Goal: Task Accomplishment & Management: Complete application form

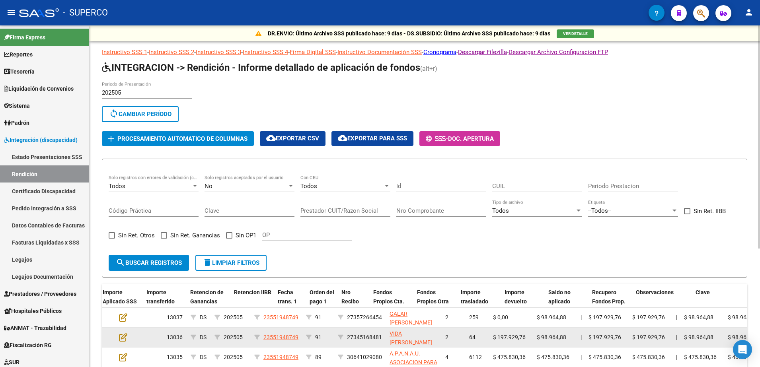
scroll to position [0, 582]
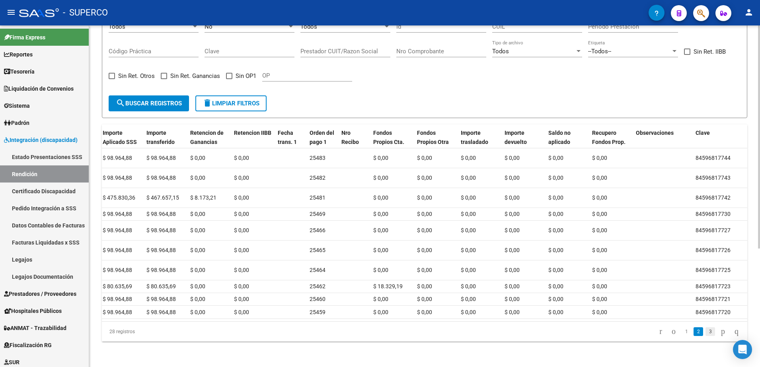
click at [706, 334] on link "3" at bounding box center [711, 332] width 10 height 9
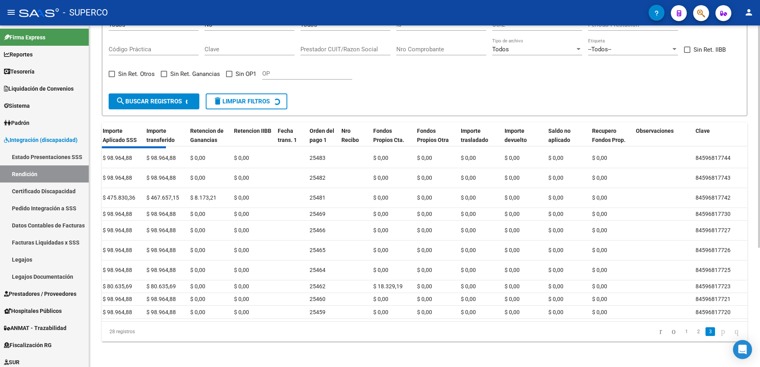
scroll to position [156, 0]
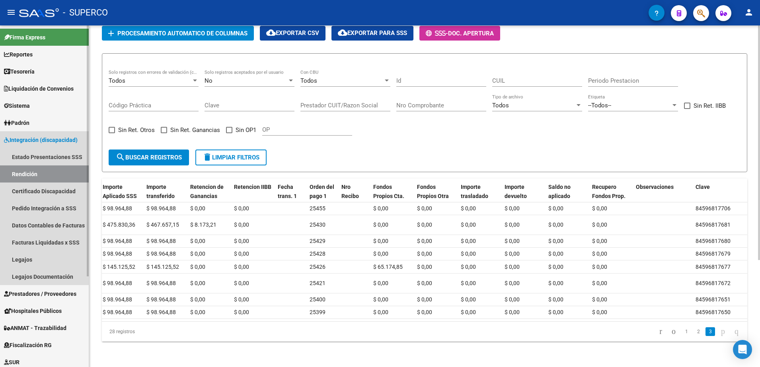
click at [27, 136] on span "Integración (discapacidad)" at bounding box center [41, 140] width 74 height 9
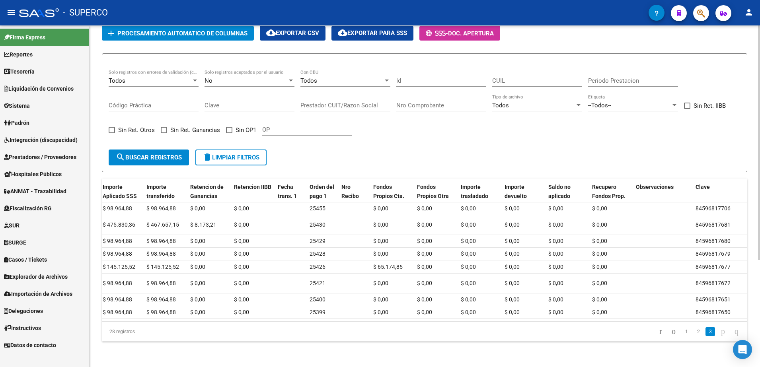
click at [27, 156] on span "Prestadores / Proveedores" at bounding box center [40, 157] width 72 height 9
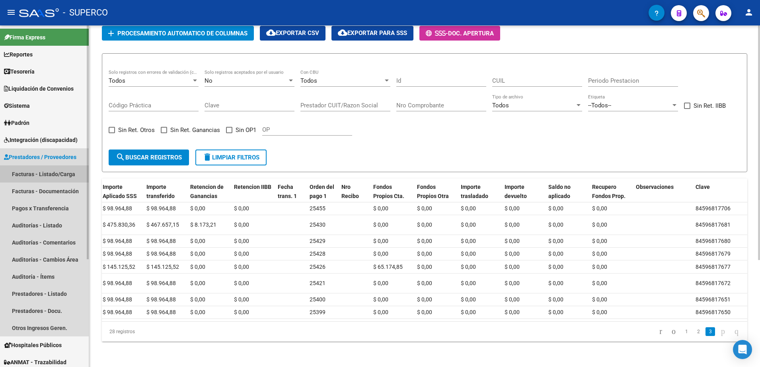
click at [24, 169] on link "Facturas - Listado/Carga" at bounding box center [44, 174] width 89 height 17
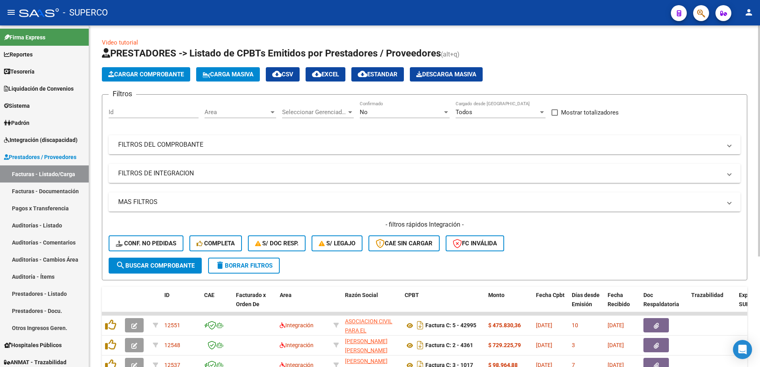
click at [383, 112] on div "No" at bounding box center [401, 112] width 83 height 7
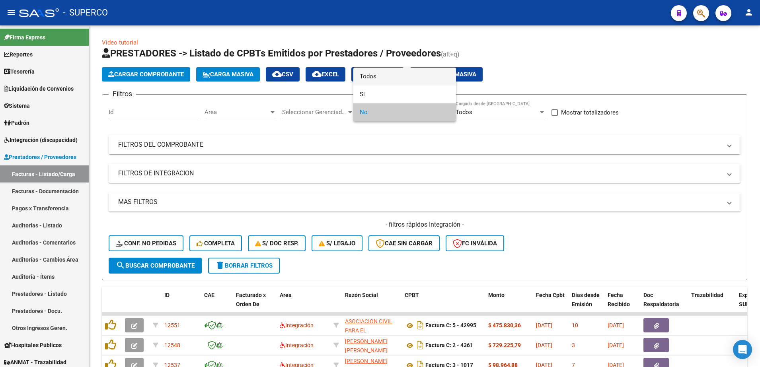
click at [392, 76] on span "Todos" at bounding box center [405, 77] width 90 height 18
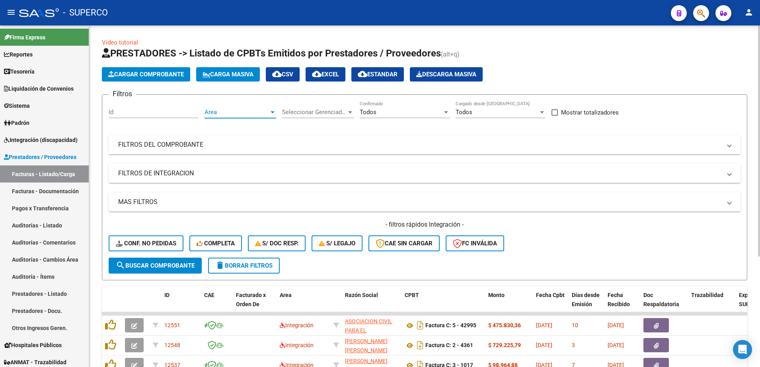
click at [233, 114] on span "Area" at bounding box center [237, 112] width 64 height 7
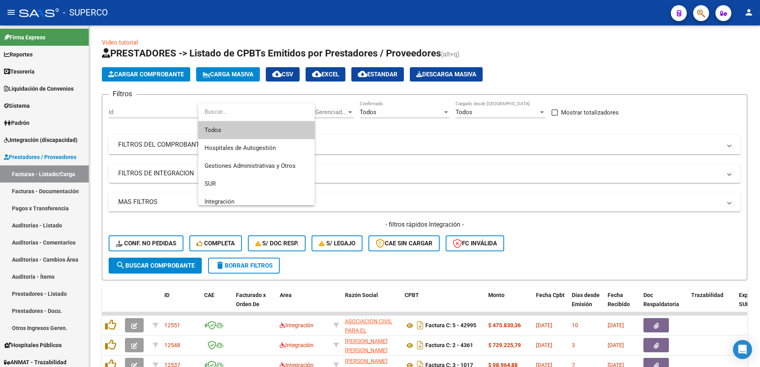
click at [601, 70] on div at bounding box center [380, 183] width 760 height 367
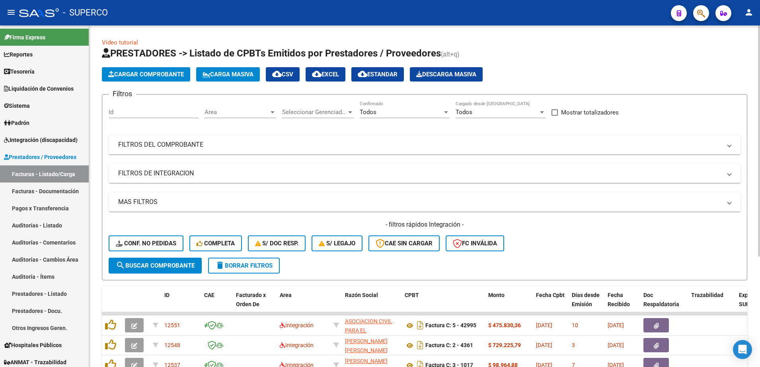
click at [226, 141] on mat-panel-title "FILTROS DEL COMPROBANTE" at bounding box center [420, 145] width 604 height 9
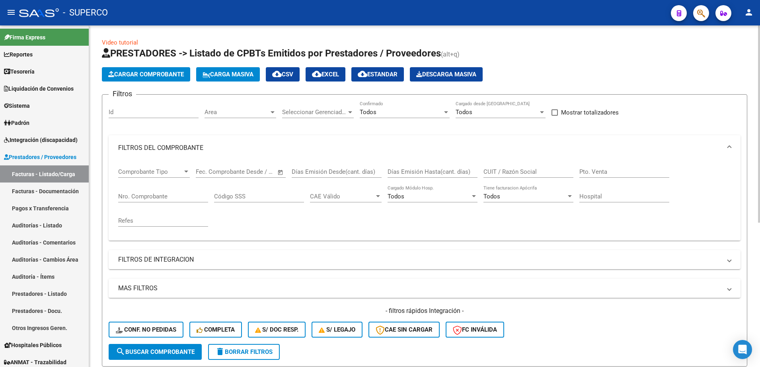
click at [504, 167] on div "CUIT / Razón Social" at bounding box center [529, 169] width 90 height 17
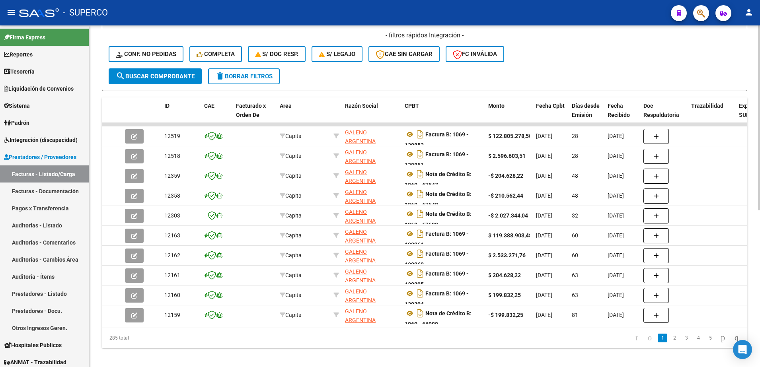
scroll to position [290, 0]
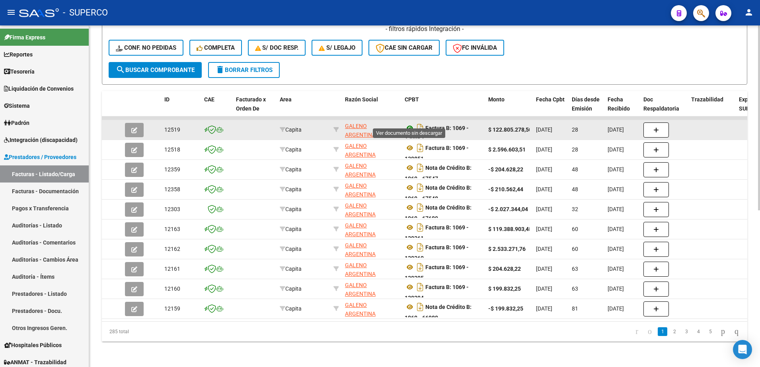
type input "galeno"
click at [408, 123] on icon at bounding box center [410, 128] width 10 height 10
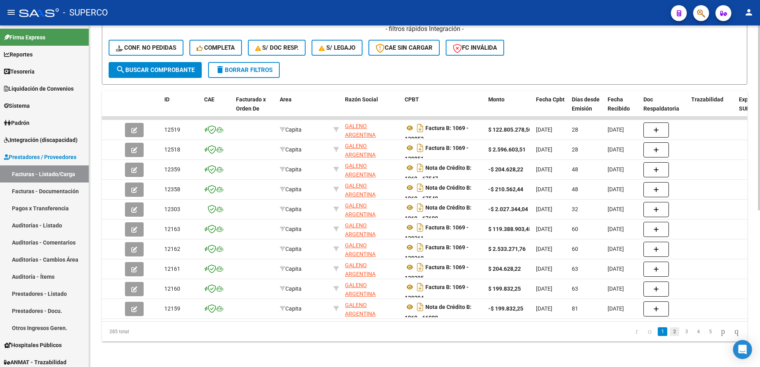
click at [670, 331] on link "2" at bounding box center [675, 332] width 10 height 9
click at [682, 332] on link "3" at bounding box center [687, 332] width 10 height 9
click at [694, 332] on link "4" at bounding box center [699, 332] width 10 height 9
click at [694, 332] on link "5" at bounding box center [699, 332] width 10 height 9
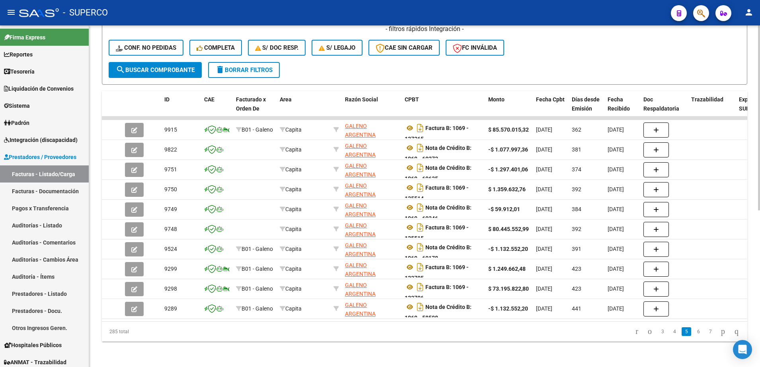
click at [760, 240] on html "menu - SUPERCO person Firma Express Reportes Tablero de Control Ingresos Percib…" at bounding box center [380, 183] width 760 height 367
click at [694, 333] on link "6" at bounding box center [699, 332] width 10 height 9
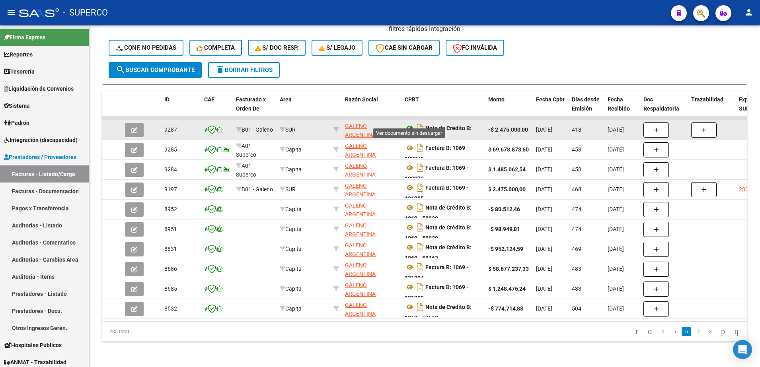
click at [410, 123] on icon at bounding box center [410, 128] width 10 height 10
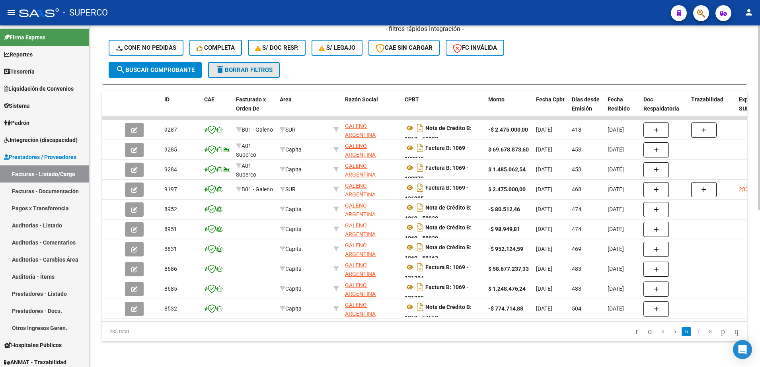
click at [237, 66] on span "delete Borrar Filtros" at bounding box center [243, 69] width 57 height 7
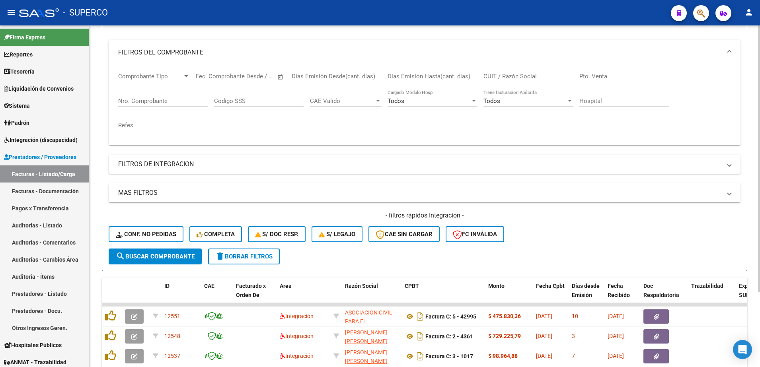
scroll to position [250, 0]
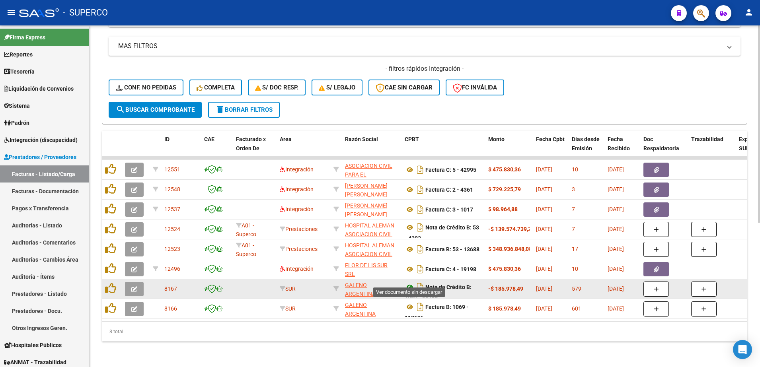
click at [409, 283] on icon at bounding box center [410, 288] width 10 height 10
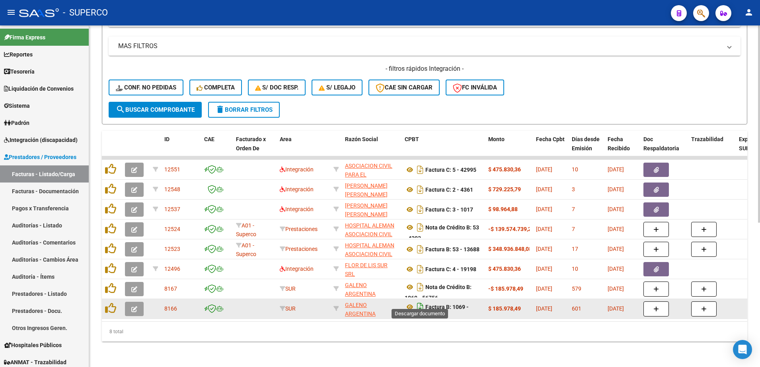
scroll to position [5, 0]
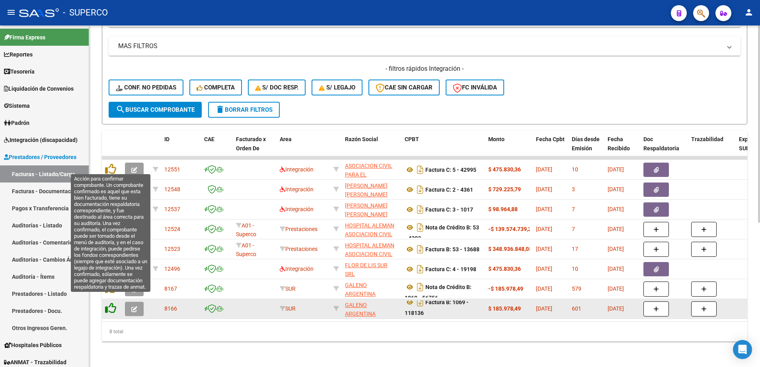
click at [111, 303] on icon at bounding box center [110, 308] width 11 height 11
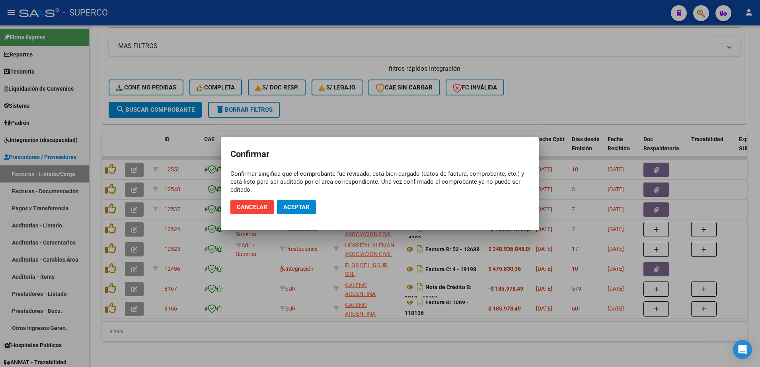
click at [411, 295] on div at bounding box center [380, 183] width 760 height 367
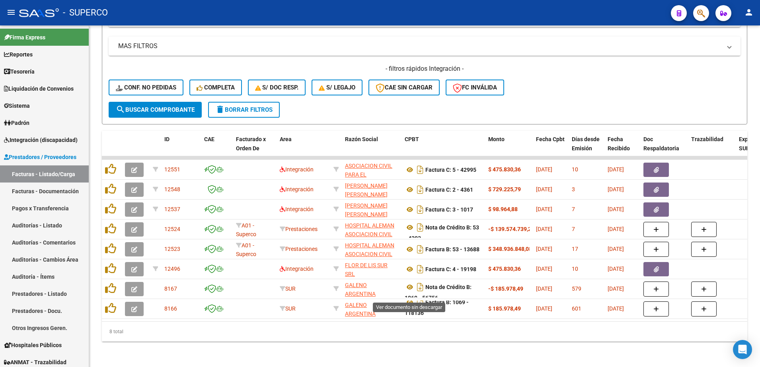
click at [411, 298] on icon at bounding box center [410, 303] width 10 height 10
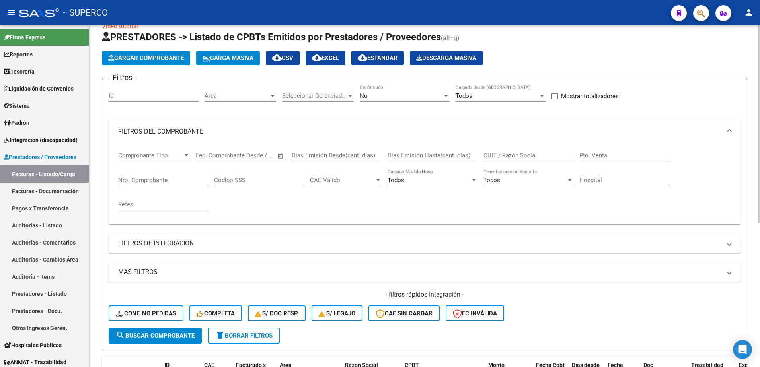
scroll to position [1, 0]
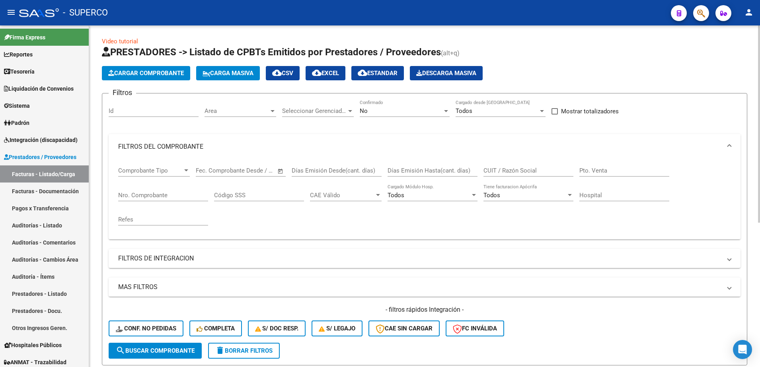
click at [397, 114] on div "No" at bounding box center [401, 110] width 83 height 7
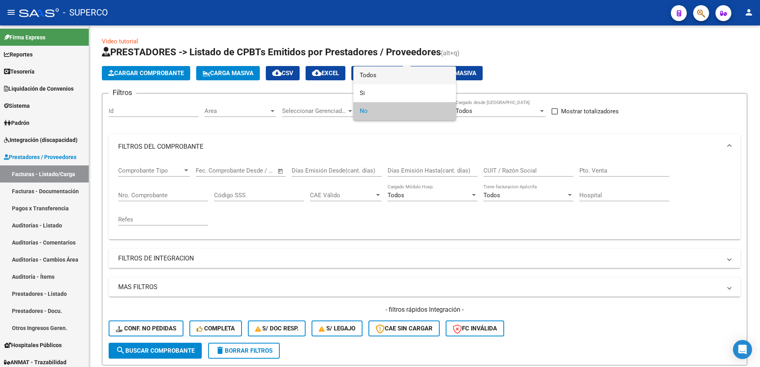
click at [369, 77] on span "Todos" at bounding box center [405, 75] width 90 height 18
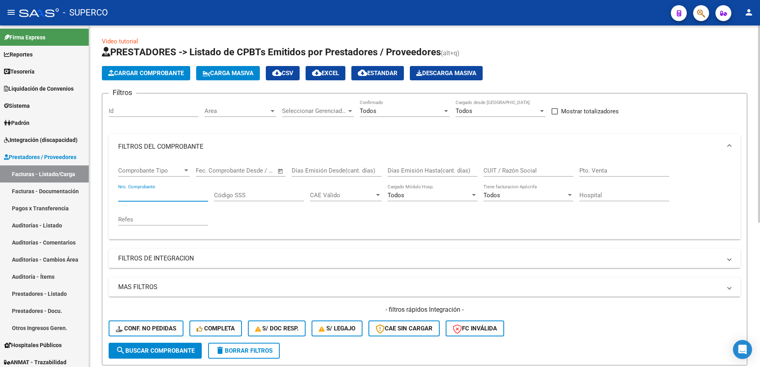
click at [158, 195] on input "Nro. Comprobante" at bounding box center [163, 195] width 90 height 7
type input "1"
click at [172, 195] on input "Nro. Comprobante" at bounding box center [163, 195] width 90 height 7
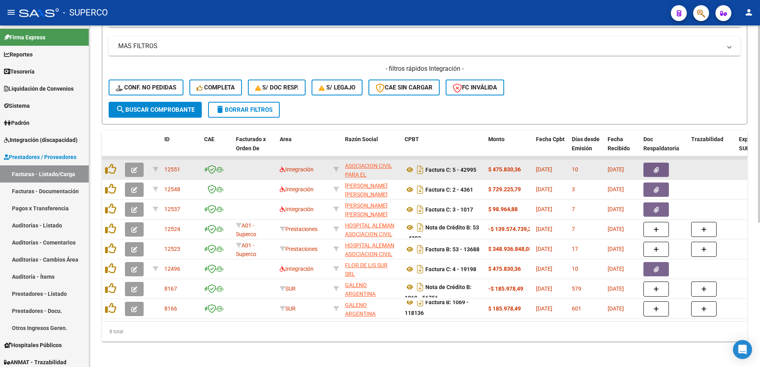
scroll to position [250, 0]
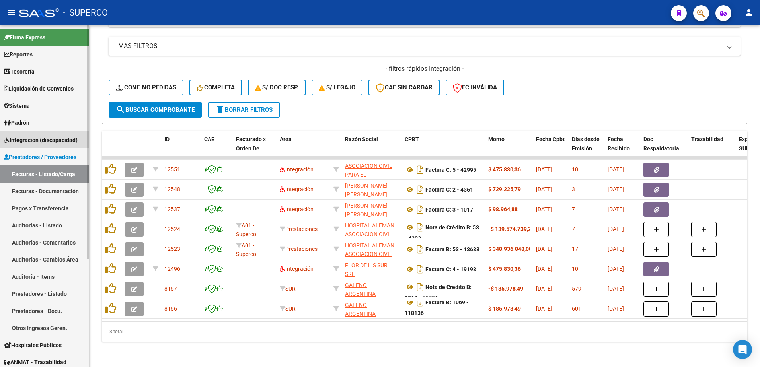
click at [33, 140] on span "Integración (discapacidad)" at bounding box center [41, 140] width 74 height 9
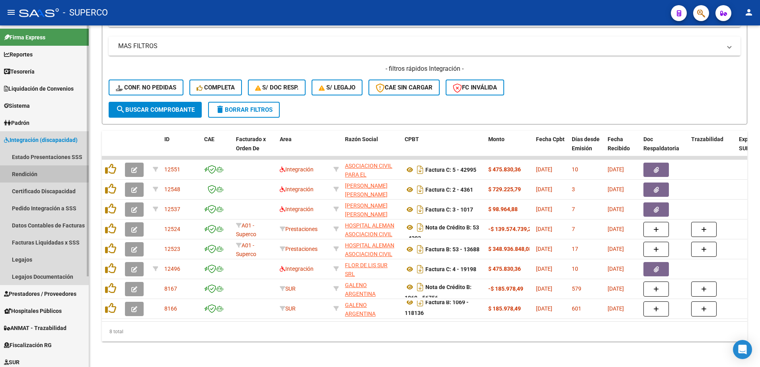
click at [31, 172] on link "Rendición" at bounding box center [44, 174] width 89 height 17
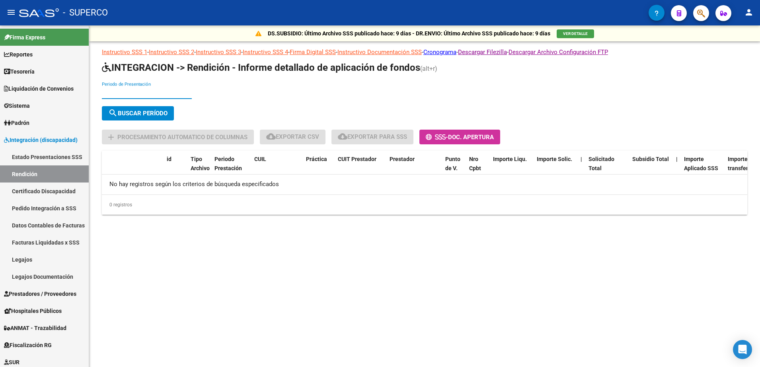
click at [145, 94] on input "Periodo de Presentación" at bounding box center [147, 92] width 90 height 7
type input "202505"
click at [149, 115] on span "search Buscar Período" at bounding box center [137, 113] width 59 height 7
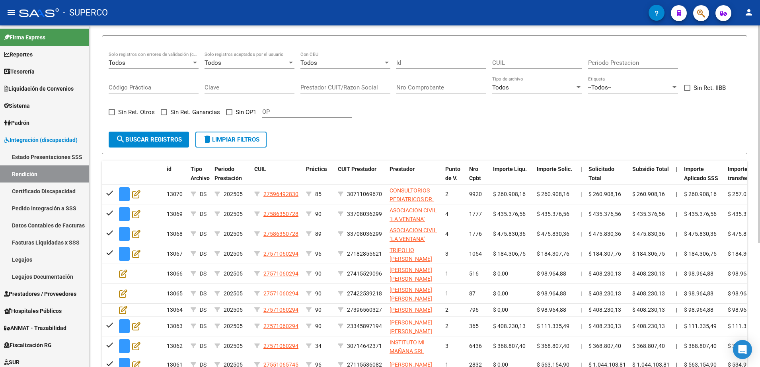
scroll to position [96, 0]
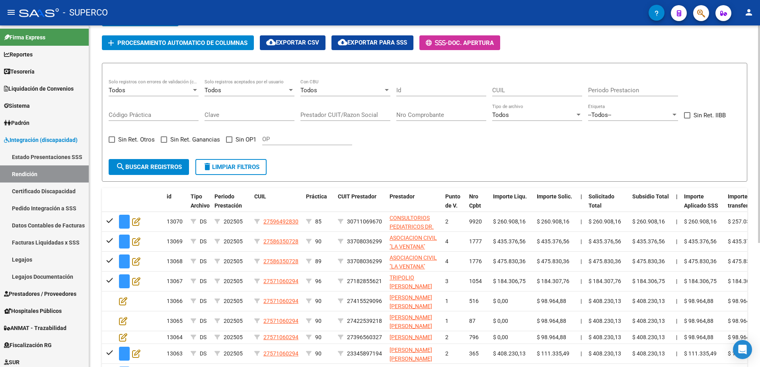
click at [281, 90] on div "Todos" at bounding box center [246, 90] width 83 height 7
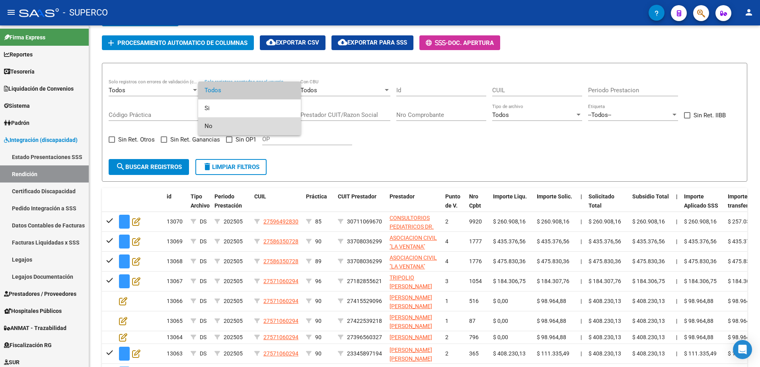
click at [229, 126] on span "No" at bounding box center [250, 126] width 90 height 18
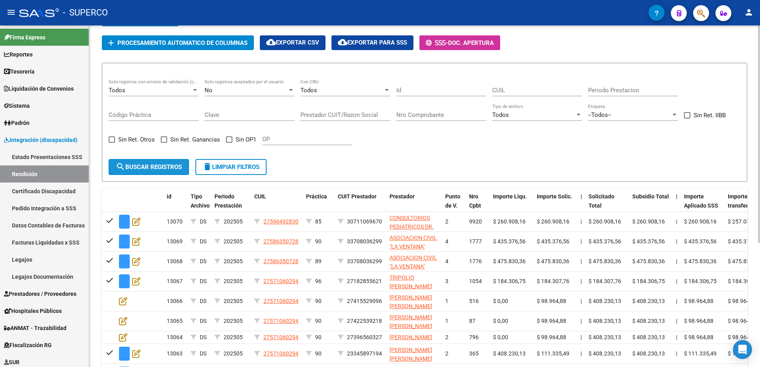
click at [125, 167] on mat-icon "search" at bounding box center [121, 167] width 10 height 10
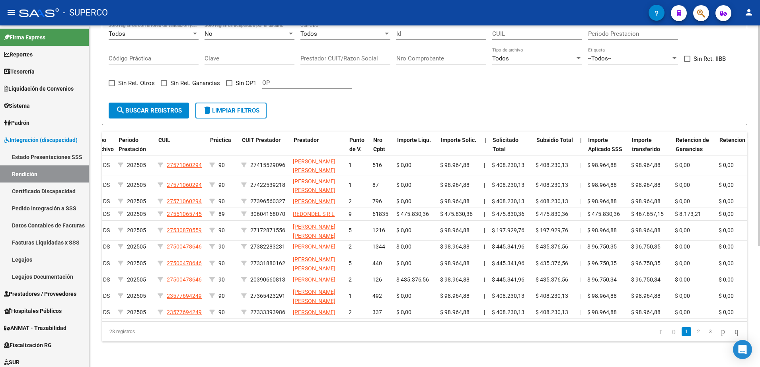
scroll to position [0, 96]
click at [33, 295] on span "Prestadores / Proveedores" at bounding box center [40, 294] width 72 height 9
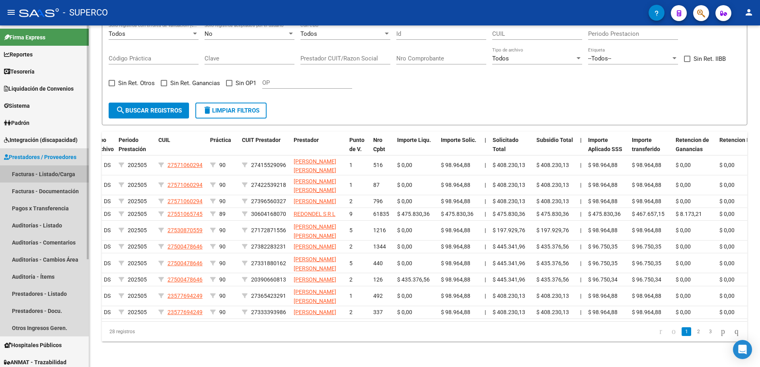
click at [46, 174] on link "Facturas - Listado/Carga" at bounding box center [44, 174] width 89 height 17
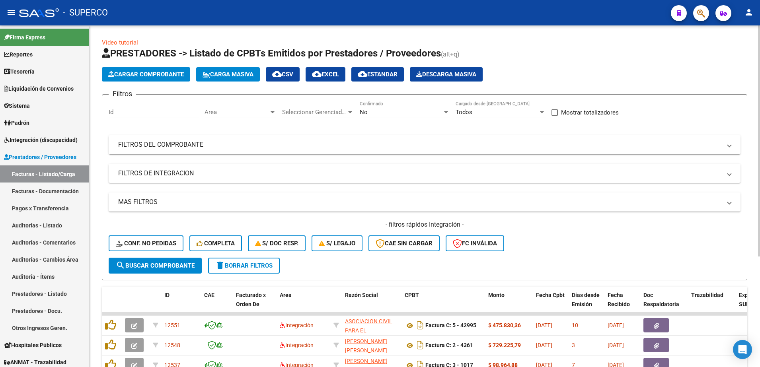
click at [430, 109] on div "No" at bounding box center [401, 112] width 83 height 7
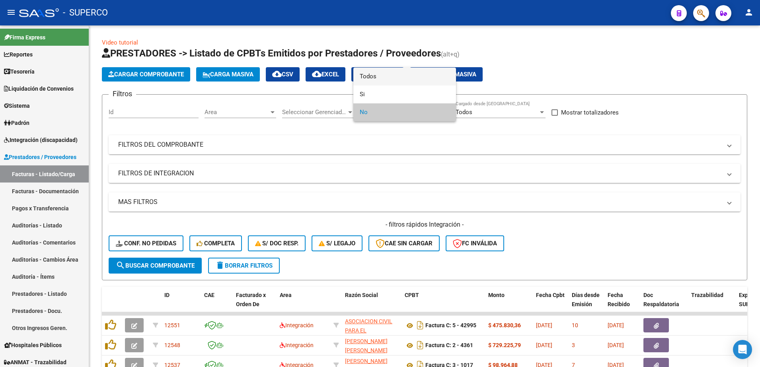
click at [380, 81] on span "Todos" at bounding box center [405, 77] width 90 height 18
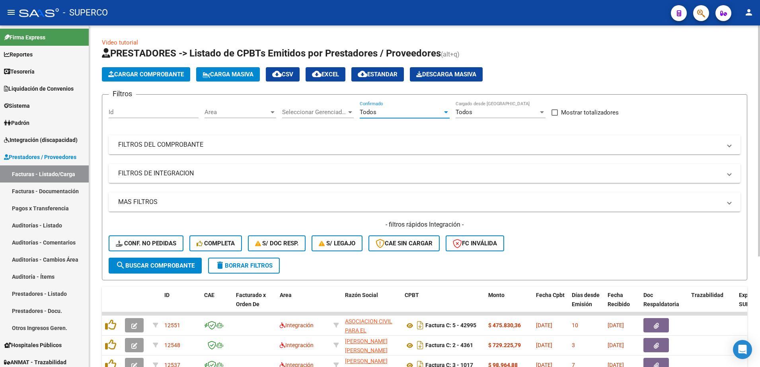
click at [279, 139] on mat-expansion-panel-header "FILTROS DEL COMPROBANTE" at bounding box center [425, 144] width 632 height 19
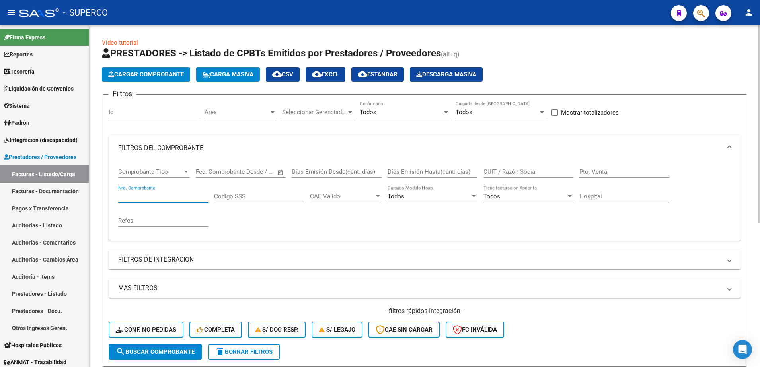
click at [171, 194] on input "Nro. Comprobante" at bounding box center [163, 196] width 90 height 7
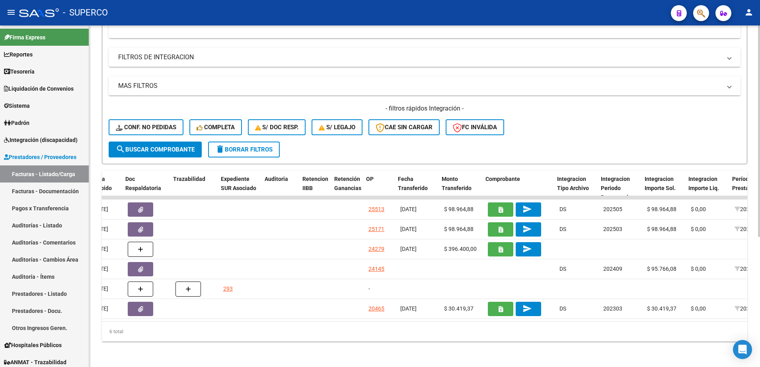
scroll to position [0, 518]
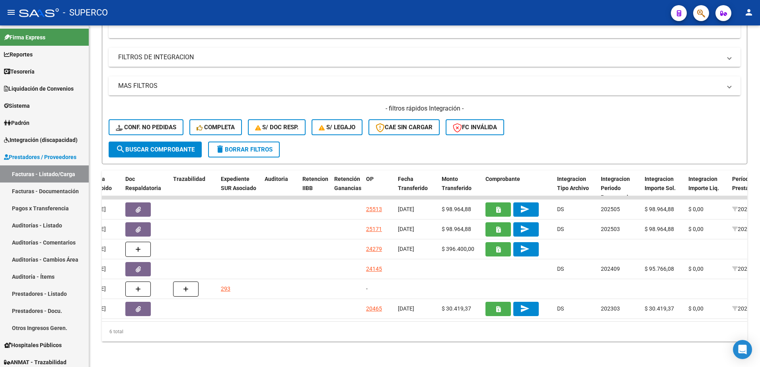
type input "516"
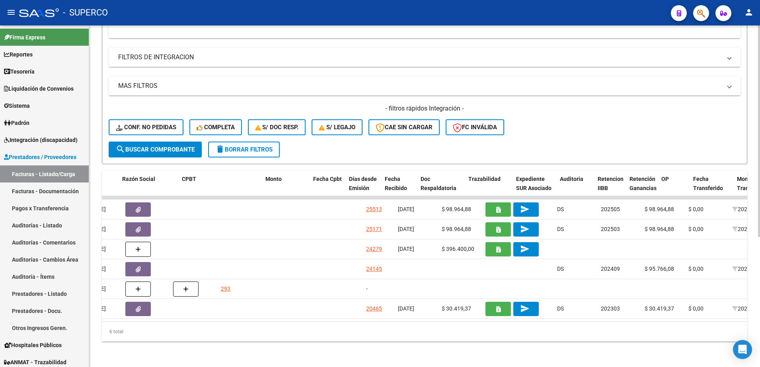
scroll to position [0, 0]
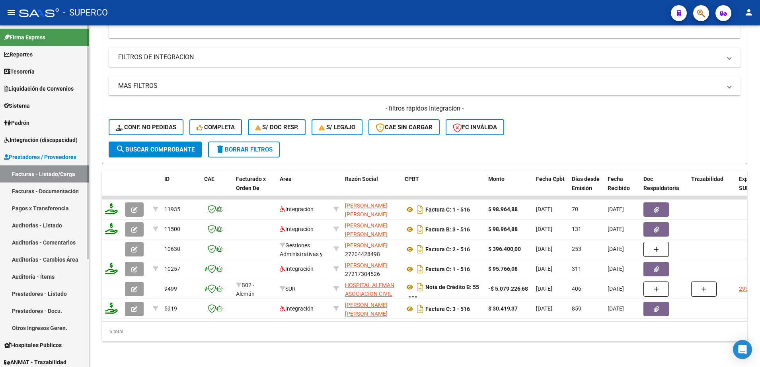
click at [47, 156] on span "Prestadores / Proveedores" at bounding box center [40, 157] width 72 height 9
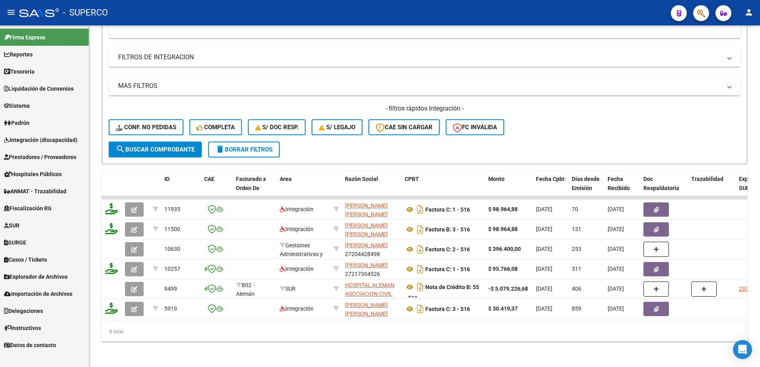
click at [47, 156] on span "Prestadores / Proveedores" at bounding box center [40, 157] width 72 height 9
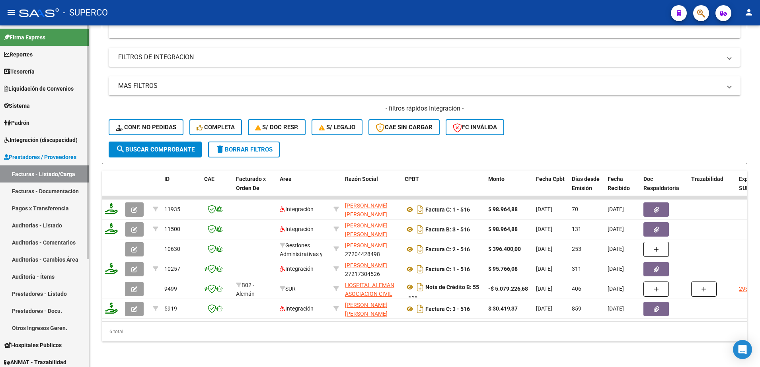
click at [47, 137] on span "Integración (discapacidad)" at bounding box center [41, 140] width 74 height 9
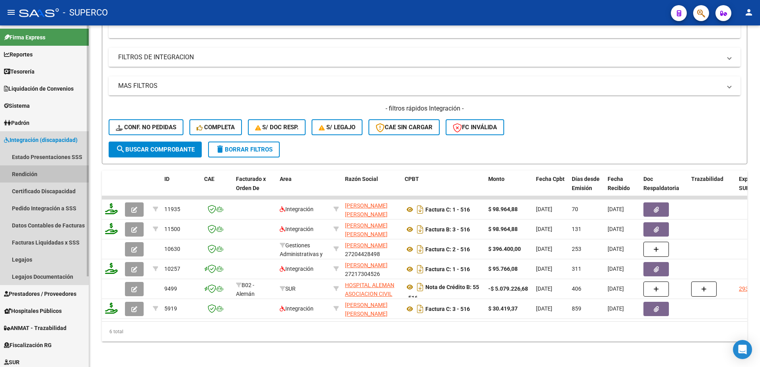
click at [21, 172] on link "Rendición" at bounding box center [44, 174] width 89 height 17
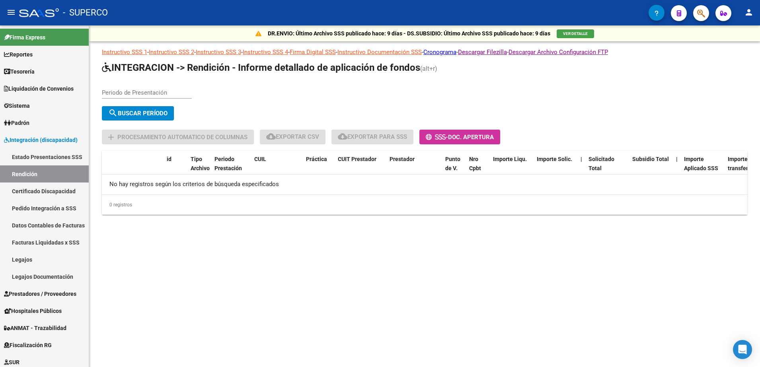
click at [152, 90] on input "Periodo de Presentación" at bounding box center [147, 92] width 90 height 7
type input "202505"
click at [159, 116] on span "search Buscar Período" at bounding box center [137, 113] width 59 height 7
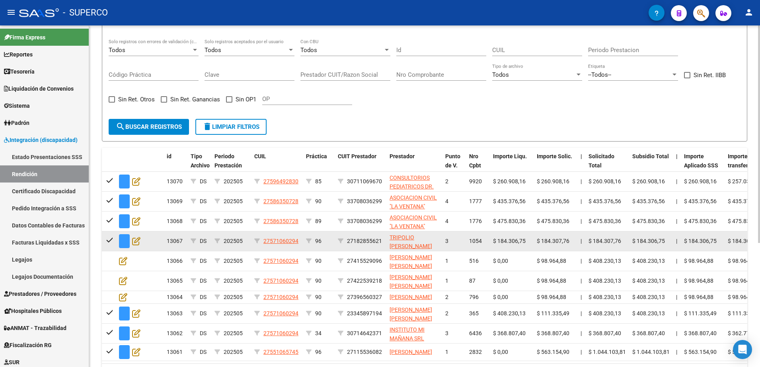
scroll to position [149, 0]
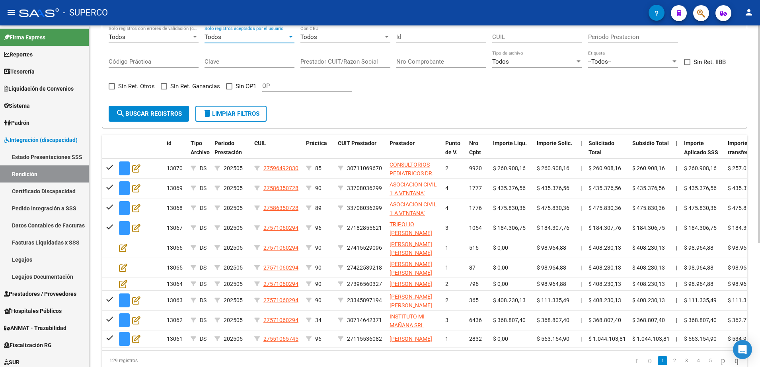
click at [259, 38] on div "Todos" at bounding box center [246, 36] width 83 height 7
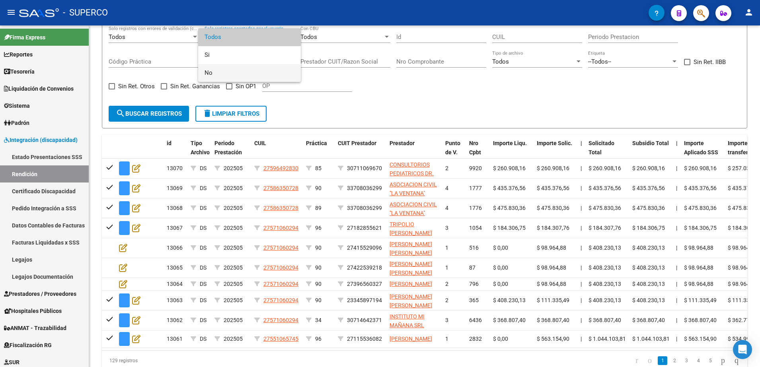
click at [247, 67] on span "No" at bounding box center [250, 73] width 90 height 18
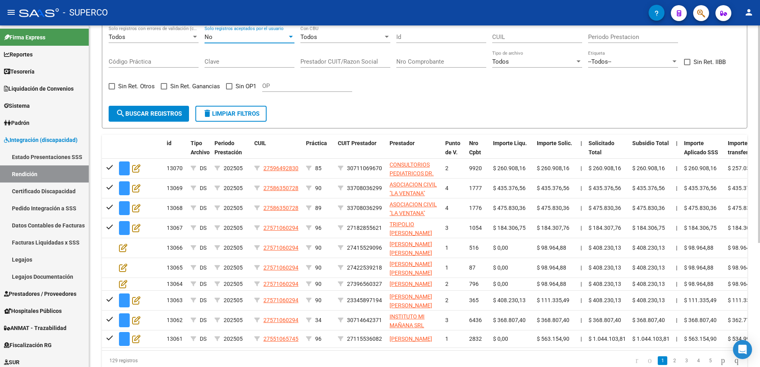
click at [154, 115] on span "search Buscar registros" at bounding box center [149, 113] width 66 height 7
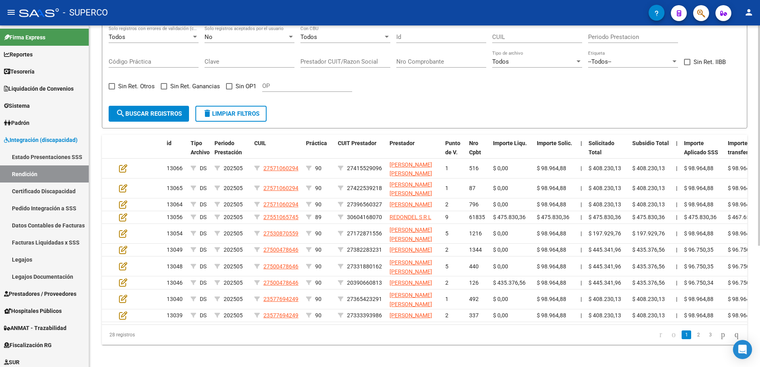
drag, startPoint x: 119, startPoint y: 168, endPoint x: 428, endPoint y: 113, distance: 313.8
click at [424, 116] on form "Todos Solo registros con errores de validación (control 623 instructivo de rend…" at bounding box center [425, 69] width 646 height 119
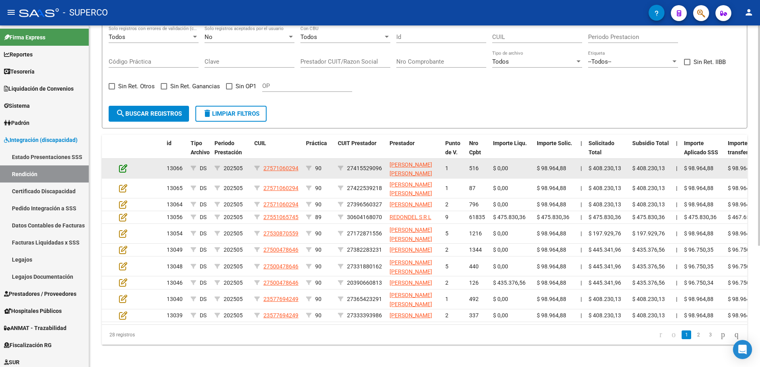
click at [124, 168] on icon at bounding box center [123, 168] width 8 height 9
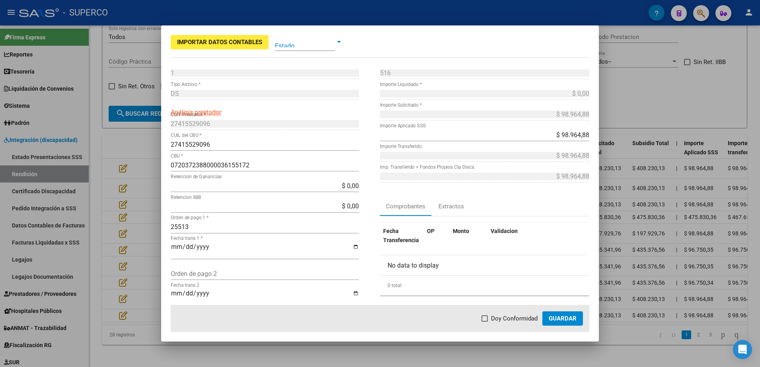
click at [252, 250] on input "Fecha trans 1 *" at bounding box center [265, 251] width 188 height 14
type input "[DATE]"
click at [488, 317] on span at bounding box center [485, 319] width 6 height 6
click at [485, 322] on input "Doy Conformidad" at bounding box center [485, 322] width 0 height 0
checkbox input "true"
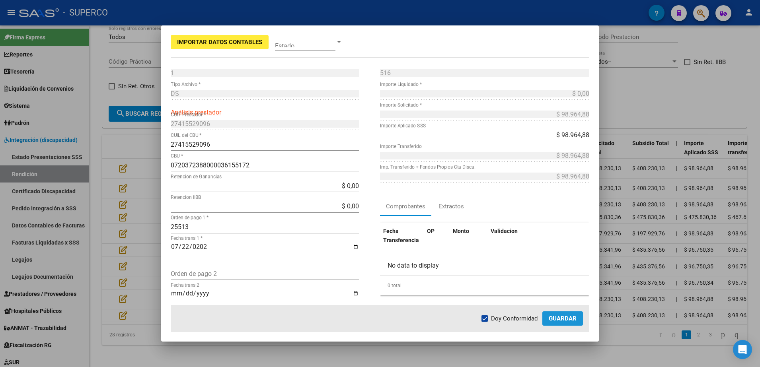
click at [559, 322] on button "Guardar" at bounding box center [563, 319] width 41 height 14
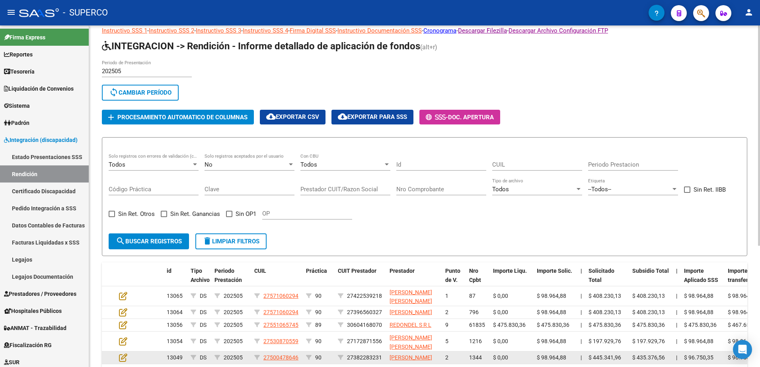
scroll to position [0, 0]
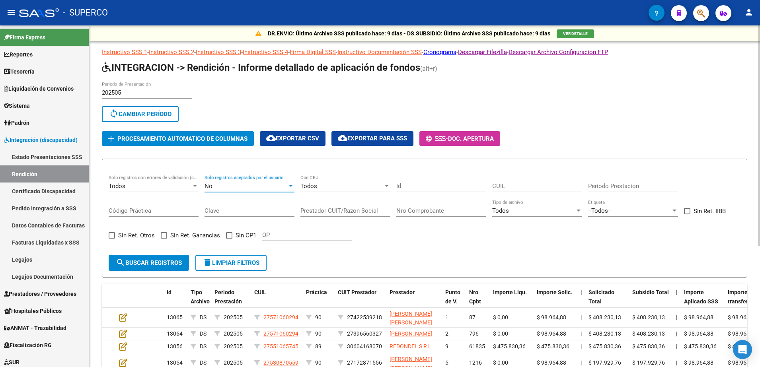
click at [257, 186] on div "No" at bounding box center [246, 186] width 83 height 7
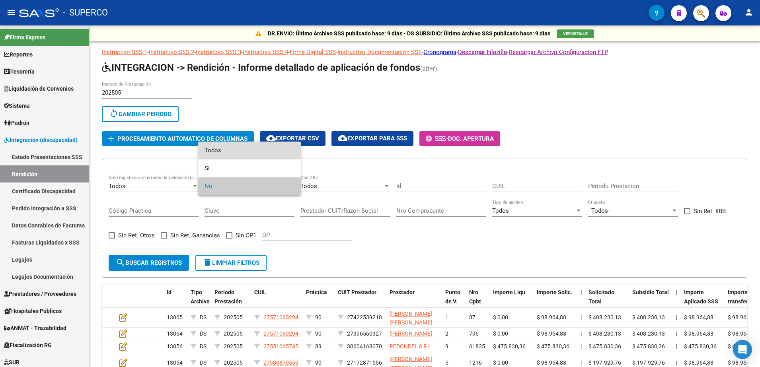
click at [248, 154] on span "Todos" at bounding box center [250, 151] width 90 height 18
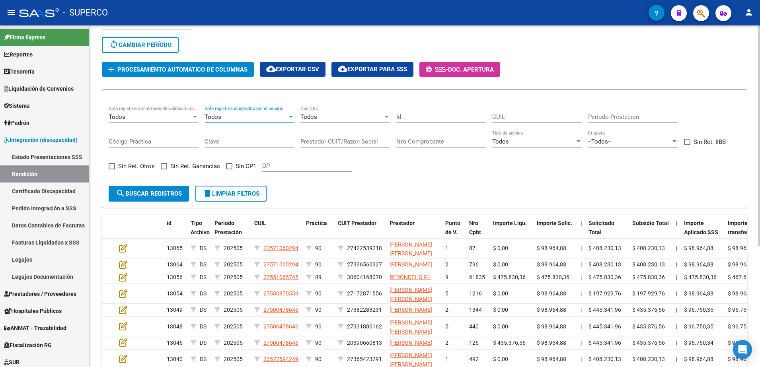
scroll to position [100, 0]
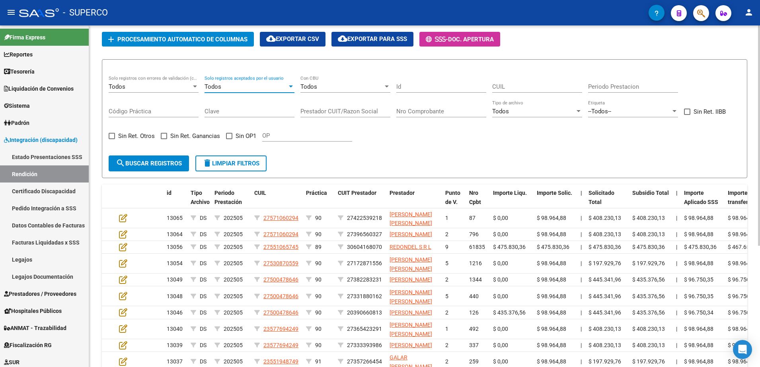
click at [153, 166] on span "search Buscar registros" at bounding box center [149, 163] width 66 height 7
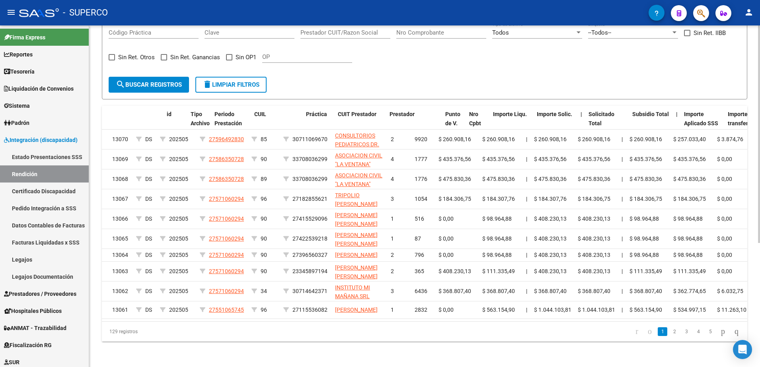
scroll to position [0, 0]
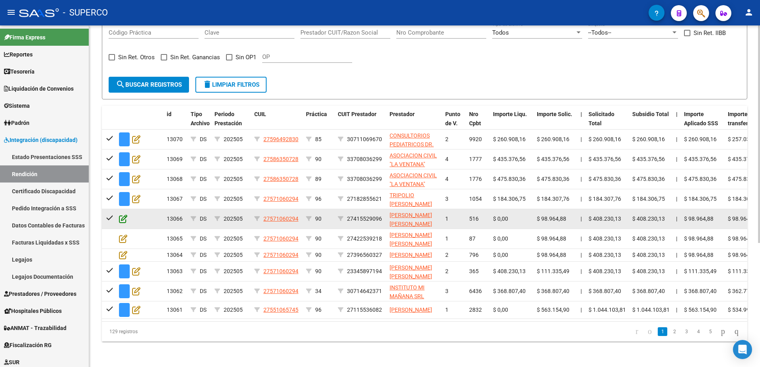
click at [121, 215] on icon at bounding box center [123, 219] width 8 height 9
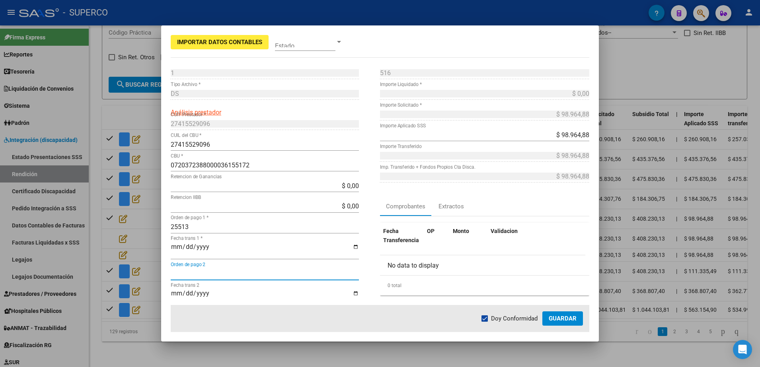
click at [252, 275] on input "Orden de pago 2" at bounding box center [265, 274] width 188 height 8
click at [559, 323] on button "Guardar" at bounding box center [563, 319] width 41 height 14
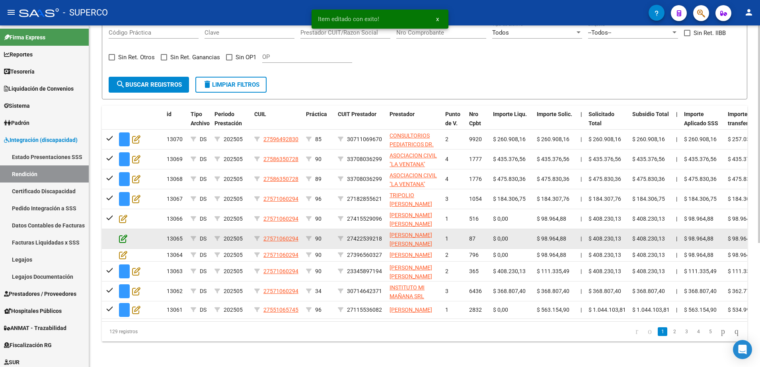
click at [124, 234] on icon at bounding box center [123, 238] width 8 height 9
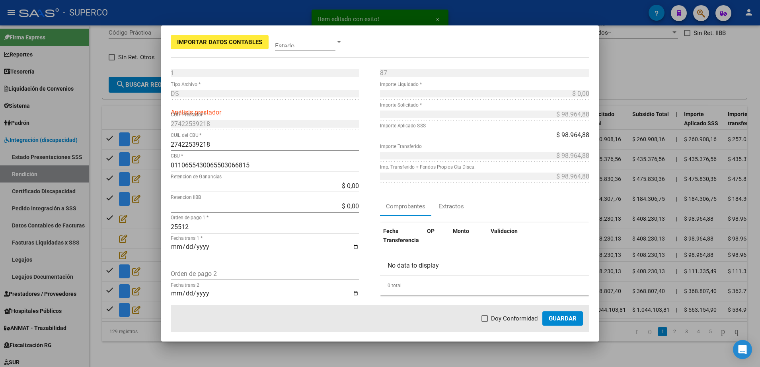
click at [170, 249] on mat-dialog-content "1 Punto de Venta * DS Tipo Archivo * Análisis prestador 27422539218 CUIT Presta…" at bounding box center [380, 185] width 438 height 239
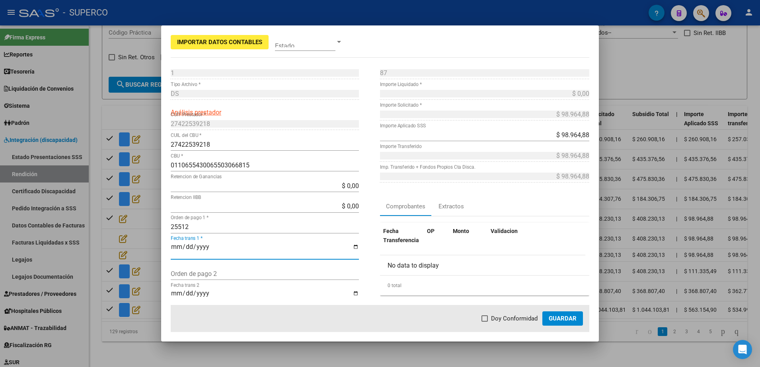
click at [175, 246] on input "Fecha trans 1 *" at bounding box center [265, 251] width 188 height 14
type input "[DATE]"
click at [488, 320] on span at bounding box center [485, 319] width 6 height 6
click at [485, 322] on input "Doy Conformidad" at bounding box center [485, 322] width 0 height 0
checkbox input "true"
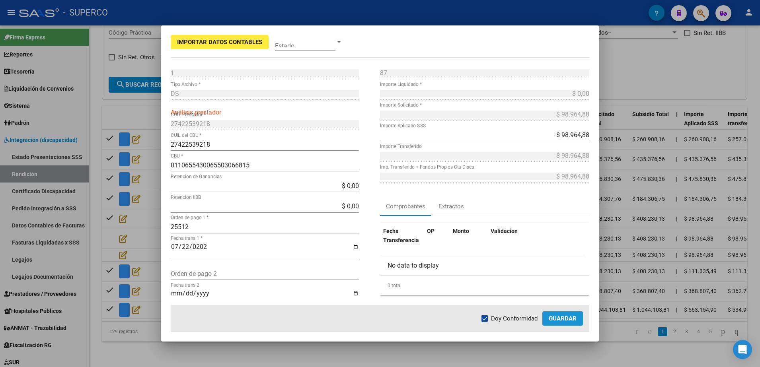
click at [546, 320] on button "Guardar" at bounding box center [563, 319] width 41 height 14
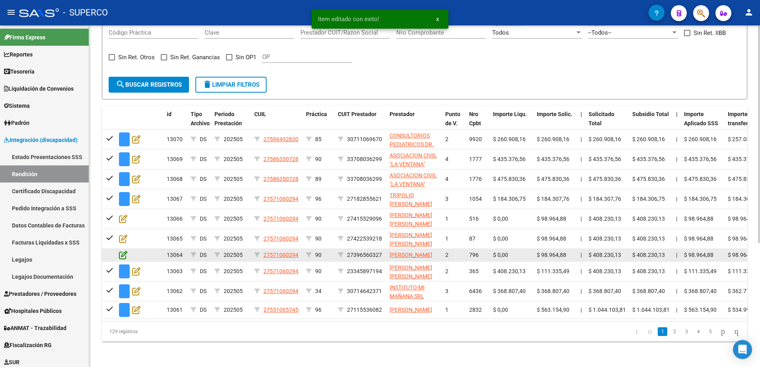
click at [121, 251] on icon at bounding box center [123, 255] width 8 height 9
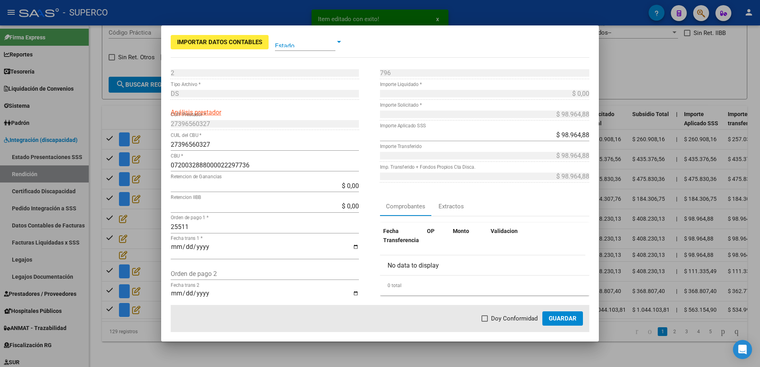
click at [175, 249] on input "Fecha trans 1 *" at bounding box center [265, 251] width 188 height 14
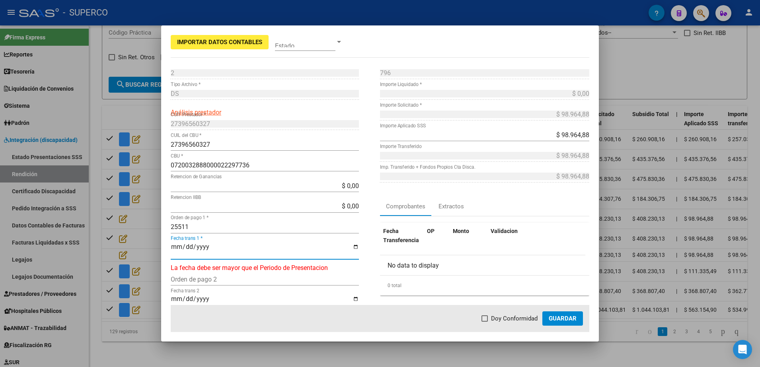
type input "0225-07-22"
type input "[DATE]"
click at [495, 315] on span "Doy Conformidad" at bounding box center [514, 319] width 47 height 10
click at [485, 322] on input "Doy Conformidad" at bounding box center [485, 322] width 0 height 0
checkbox input "true"
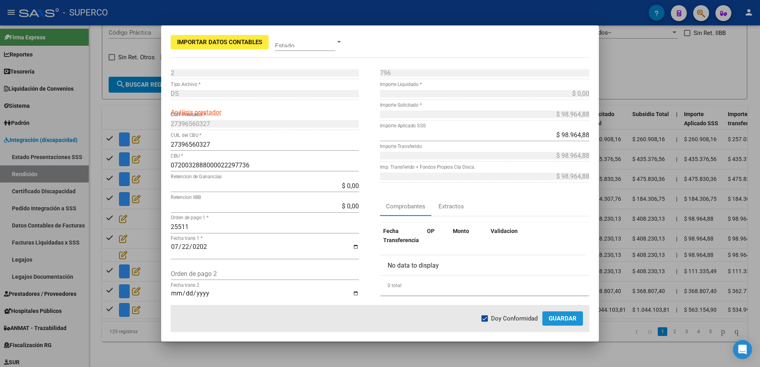
click at [559, 316] on span "Guardar" at bounding box center [563, 318] width 28 height 7
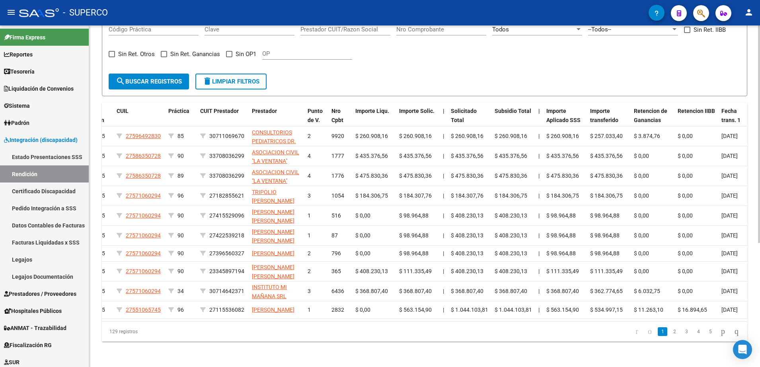
scroll to position [0, 164]
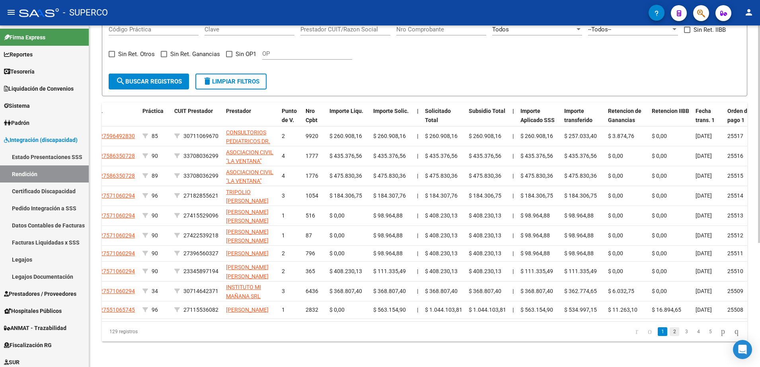
click at [670, 335] on link "2" at bounding box center [675, 332] width 10 height 9
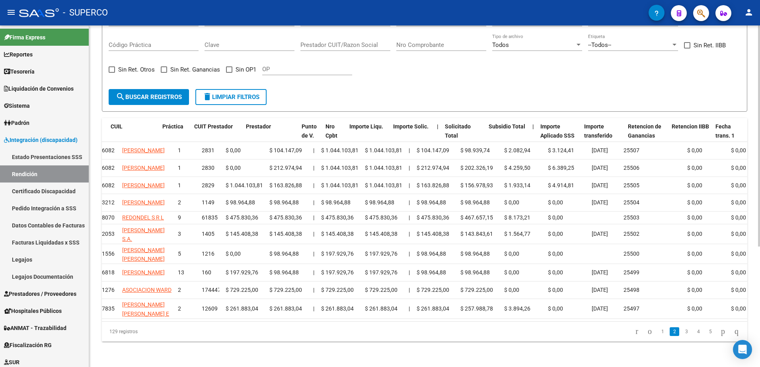
scroll to position [0, 0]
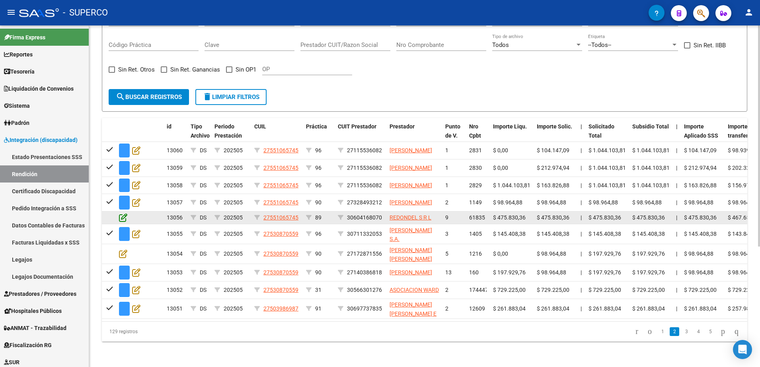
click at [123, 213] on icon at bounding box center [123, 217] width 8 height 9
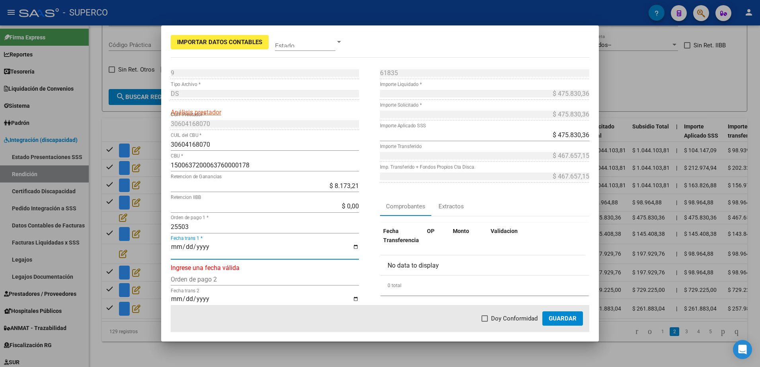
click at [281, 252] on input "Fecha trans 1 *" at bounding box center [265, 251] width 188 height 14
type input "[DATE]"
drag, startPoint x: 485, startPoint y: 318, endPoint x: 526, endPoint y: 322, distance: 41.2
click at [486, 318] on span at bounding box center [485, 319] width 6 height 6
click at [485, 322] on input "Doy Conformidad" at bounding box center [485, 322] width 0 height 0
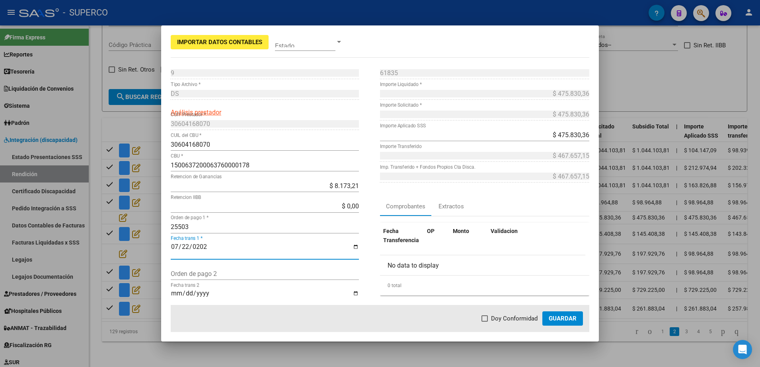
checkbox input "true"
click at [545, 321] on button "Guardar" at bounding box center [563, 319] width 41 height 14
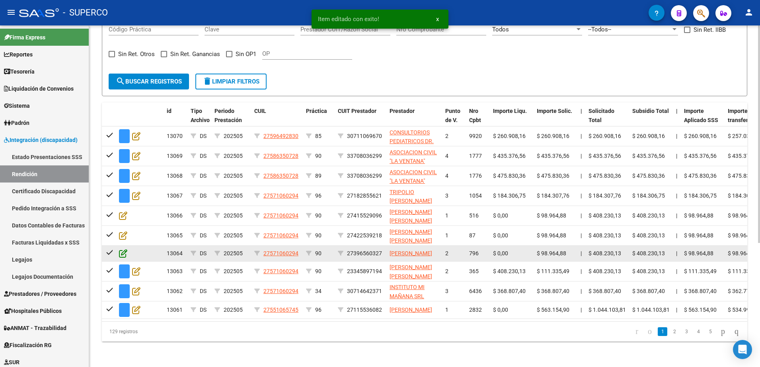
click at [120, 249] on icon at bounding box center [123, 253] width 8 height 9
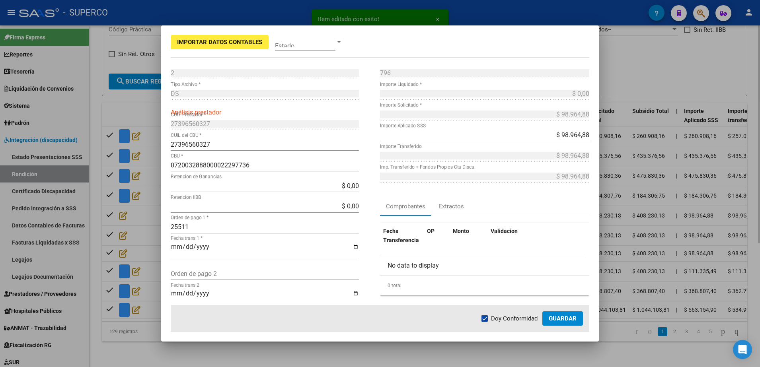
drag, startPoint x: 272, startPoint y: 363, endPoint x: 288, endPoint y: 363, distance: 15.9
click at [273, 363] on div at bounding box center [380, 183] width 760 height 367
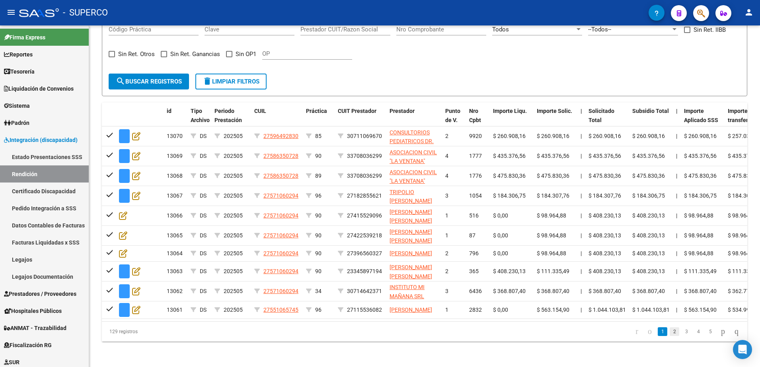
click at [670, 336] on link "2" at bounding box center [675, 332] width 10 height 9
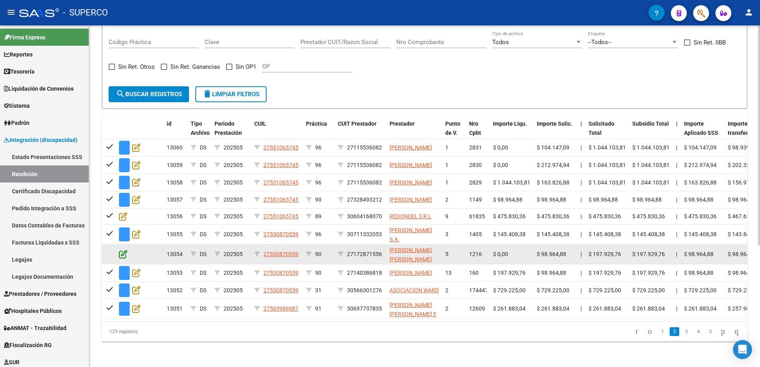
click at [121, 250] on icon at bounding box center [123, 254] width 8 height 9
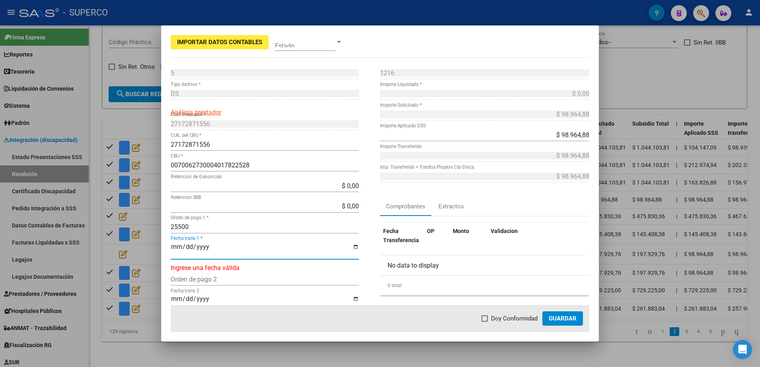
click at [171, 245] on input "Fecha trans 1 *" at bounding box center [265, 251] width 188 height 14
type input "[DATE]"
click at [486, 322] on label "Doy Conformidad" at bounding box center [510, 319] width 56 height 10
click at [485, 322] on input "Doy Conformidad" at bounding box center [485, 322] width 0 height 0
checkbox input "true"
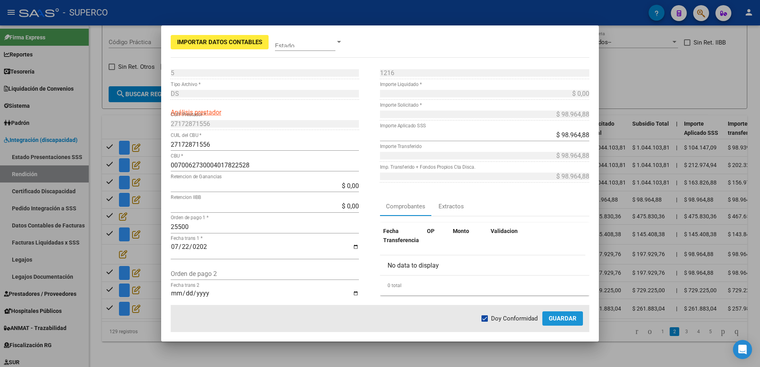
click at [551, 319] on span "Guardar" at bounding box center [563, 318] width 28 height 7
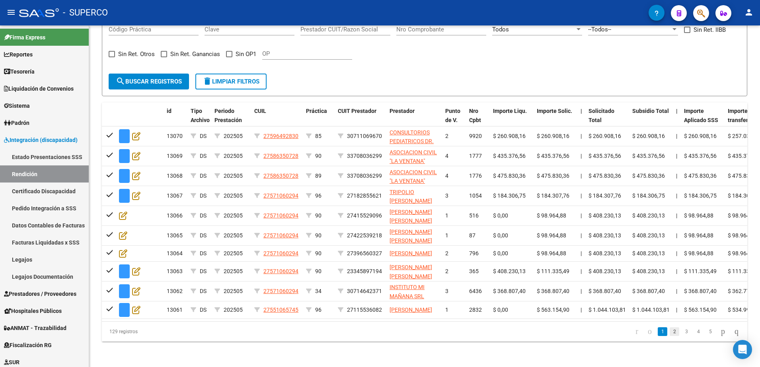
click at [670, 336] on link "2" at bounding box center [675, 332] width 10 height 9
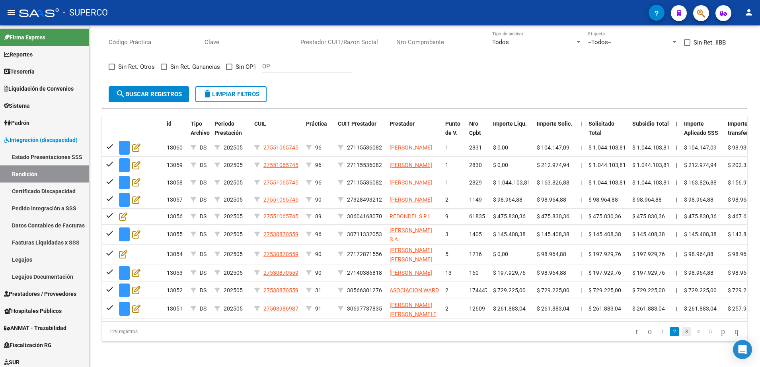
click at [682, 334] on link "3" at bounding box center [687, 332] width 10 height 9
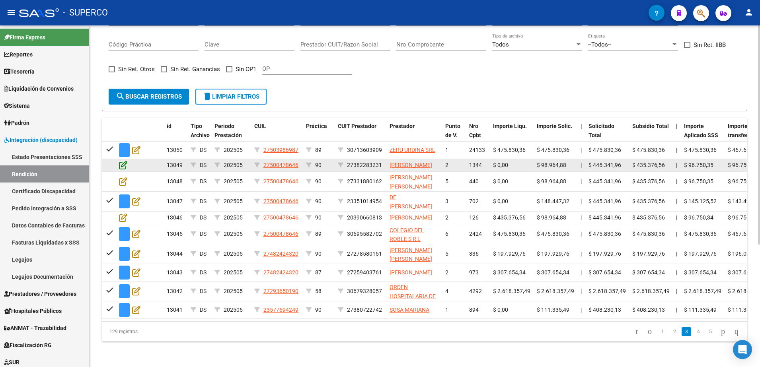
click at [122, 161] on icon at bounding box center [123, 165] width 8 height 9
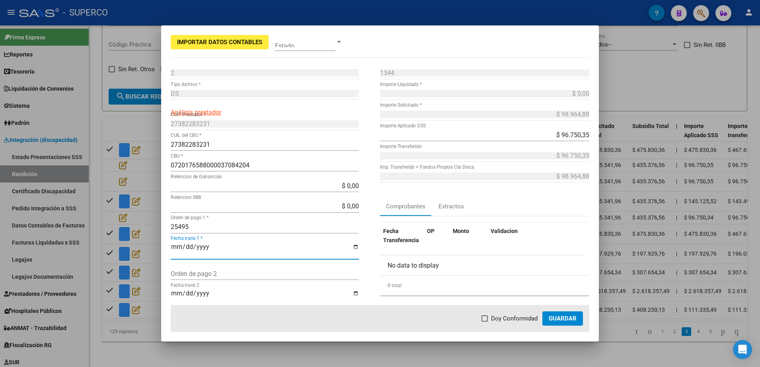
click at [174, 248] on input "Fecha trans 1 *" at bounding box center [265, 251] width 188 height 14
type input "[DATE]"
click at [488, 319] on span at bounding box center [485, 319] width 6 height 6
click at [485, 322] on input "Doy Conformidad" at bounding box center [485, 322] width 0 height 0
checkbox input "true"
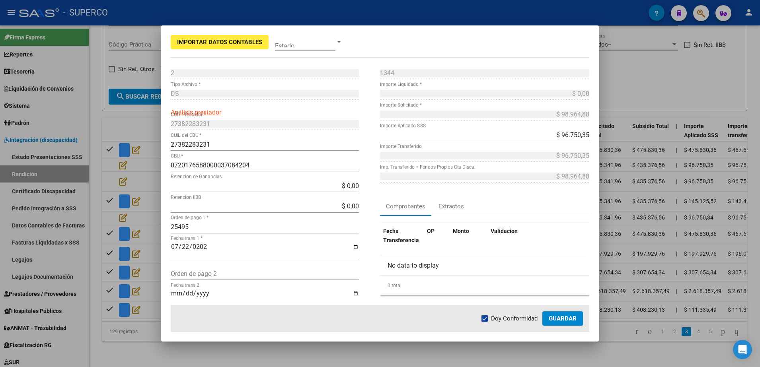
click at [561, 320] on span "Guardar" at bounding box center [563, 318] width 28 height 7
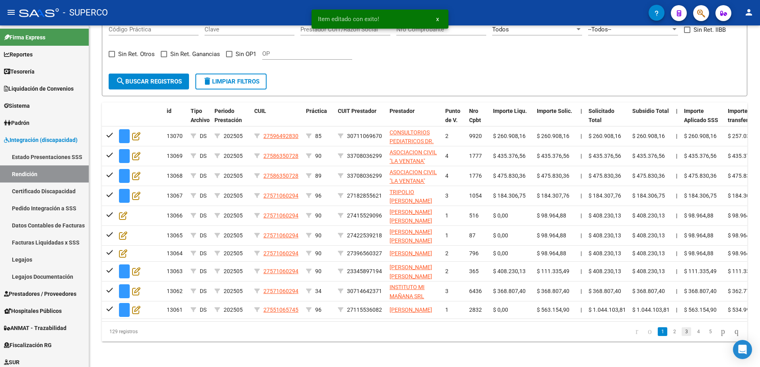
click at [682, 336] on link "3" at bounding box center [687, 332] width 10 height 9
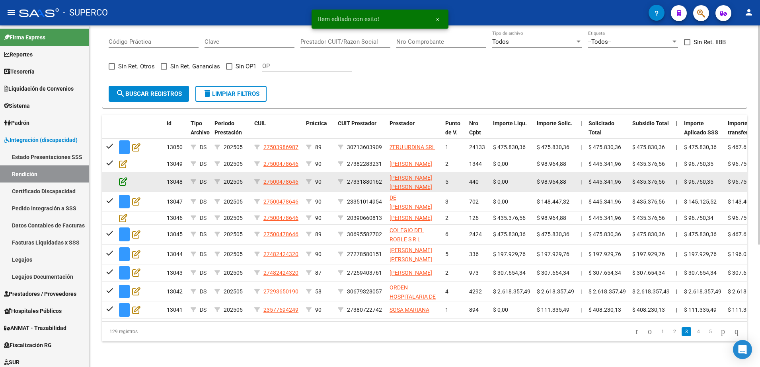
click at [121, 177] on icon at bounding box center [123, 181] width 8 height 9
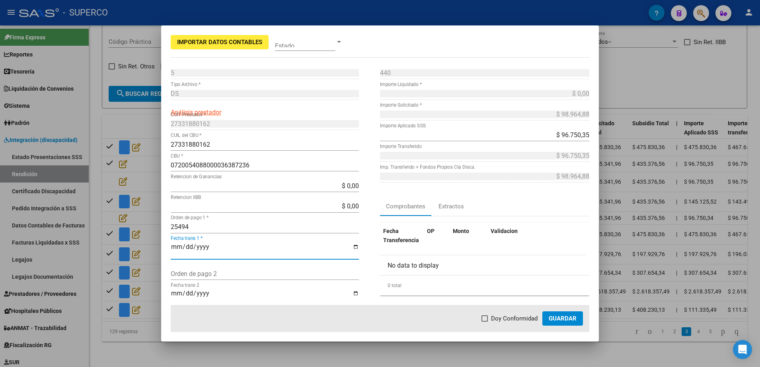
click at [176, 247] on input "Fecha trans 1 *" at bounding box center [265, 251] width 188 height 14
type input "[DATE]"
drag, startPoint x: 493, startPoint y: 319, endPoint x: 516, endPoint y: 320, distance: 22.7
click at [494, 319] on span "Doy Conformidad" at bounding box center [514, 319] width 47 height 10
click at [485, 322] on input "Doy Conformidad" at bounding box center [485, 322] width 0 height 0
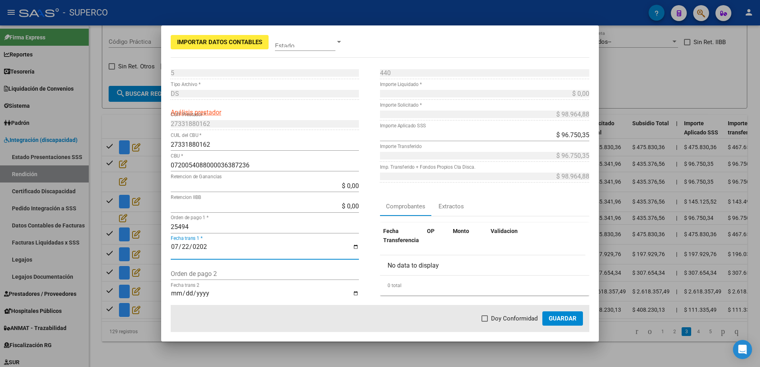
checkbox input "true"
click at [569, 322] on button "Guardar" at bounding box center [563, 319] width 41 height 14
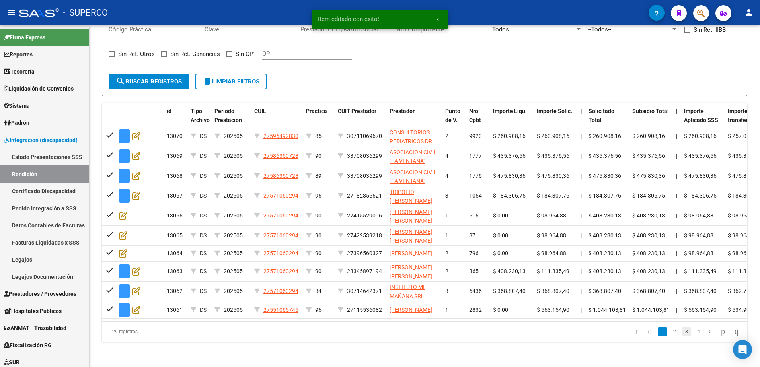
click at [682, 336] on link "3" at bounding box center [687, 332] width 10 height 9
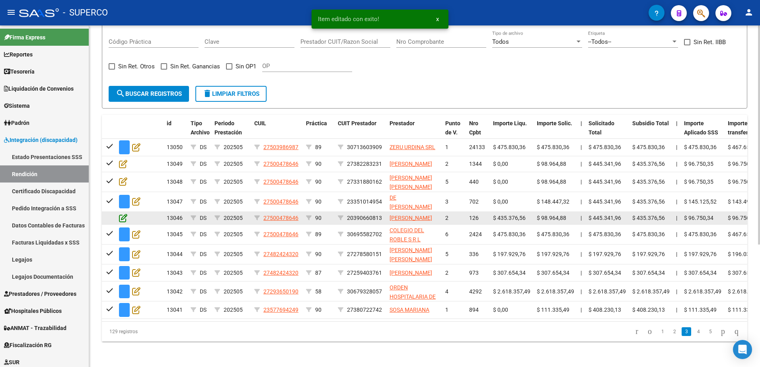
click at [123, 214] on icon at bounding box center [123, 218] width 8 height 9
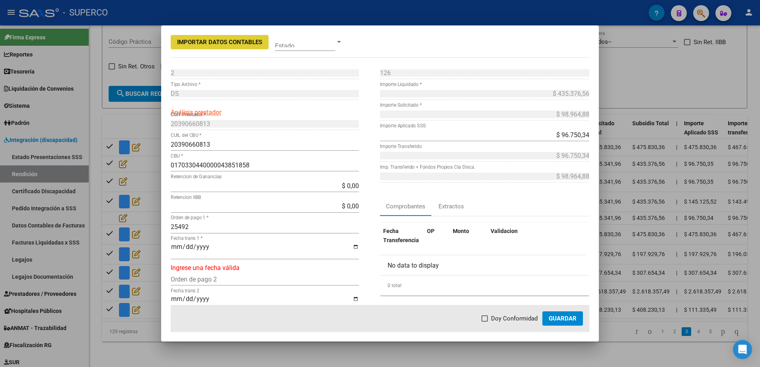
click at [173, 247] on input "Fecha trans 1 *" at bounding box center [265, 251] width 188 height 14
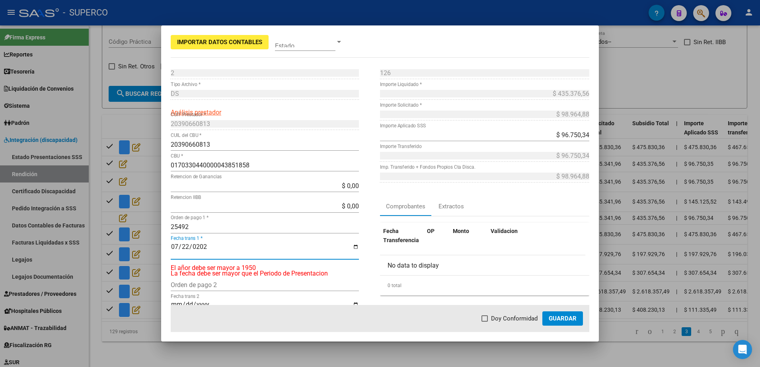
type input "[DATE]"
click at [492, 318] on span "Doy Conformidad" at bounding box center [514, 319] width 47 height 10
click at [485, 322] on input "Doy Conformidad" at bounding box center [485, 322] width 0 height 0
checkbox input "true"
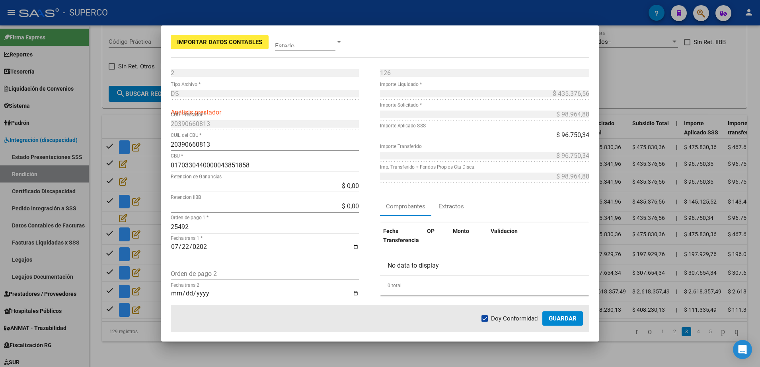
click at [579, 322] on button "Guardar" at bounding box center [563, 319] width 41 height 14
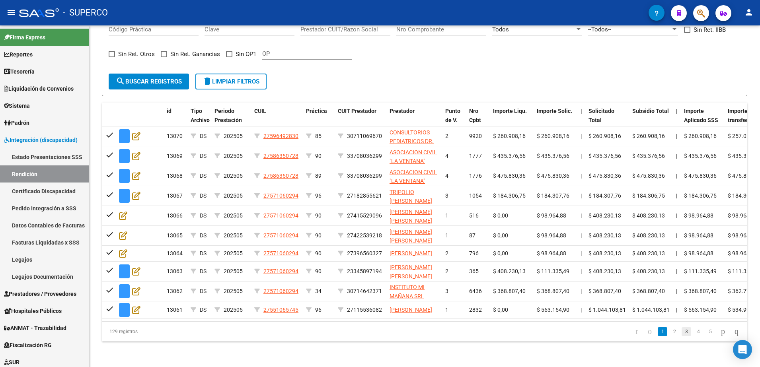
click at [682, 336] on link "3" at bounding box center [687, 332] width 10 height 9
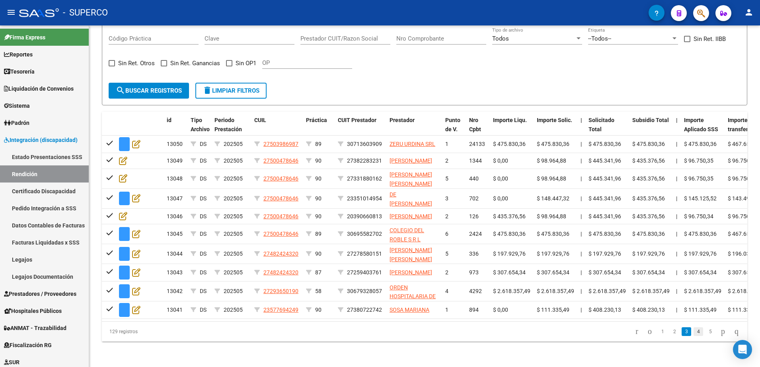
click at [694, 336] on link "4" at bounding box center [699, 332] width 10 height 9
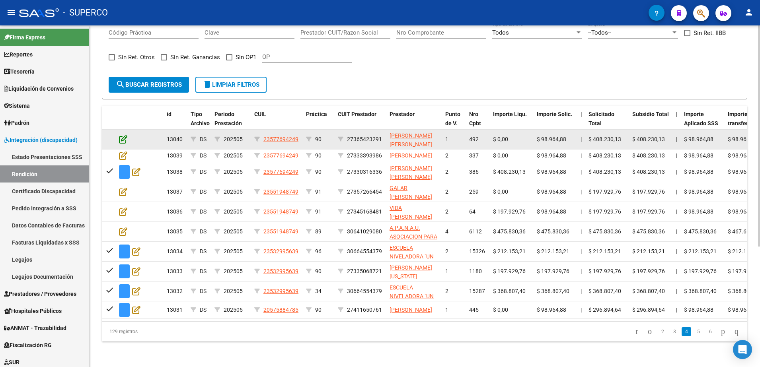
click at [123, 135] on icon at bounding box center [123, 139] width 8 height 9
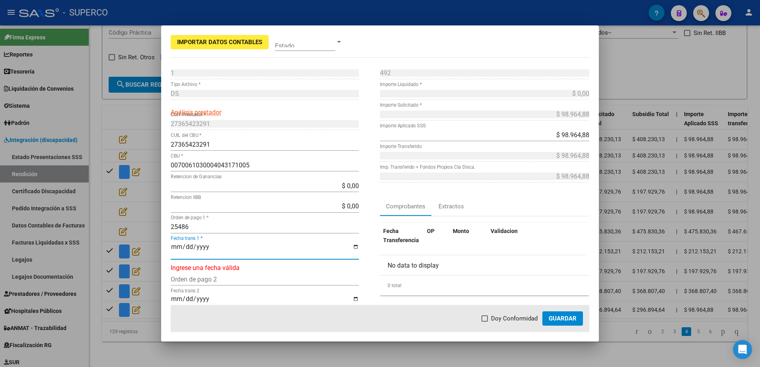
click at [176, 251] on input "Fecha trans 1 *" at bounding box center [265, 251] width 188 height 14
type input "[DATE]"
click at [502, 319] on span "Doy Conformidad" at bounding box center [514, 319] width 47 height 10
click at [485, 322] on input "Doy Conformidad" at bounding box center [485, 322] width 0 height 0
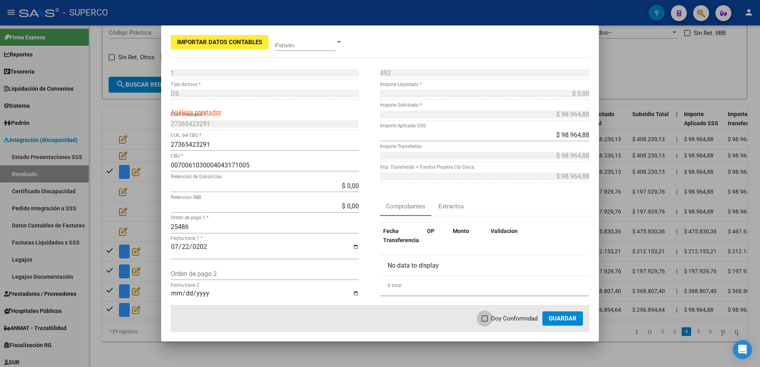
checkbox input "true"
click at [568, 318] on span "Guardar" at bounding box center [563, 318] width 28 height 7
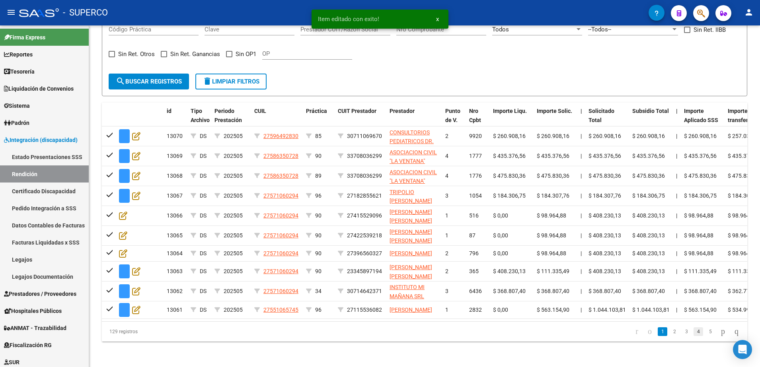
click at [694, 336] on link "4" at bounding box center [699, 332] width 10 height 9
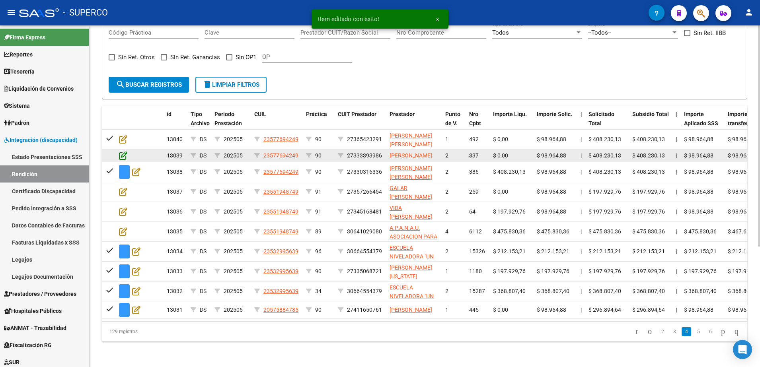
click at [121, 153] on icon at bounding box center [123, 155] width 8 height 9
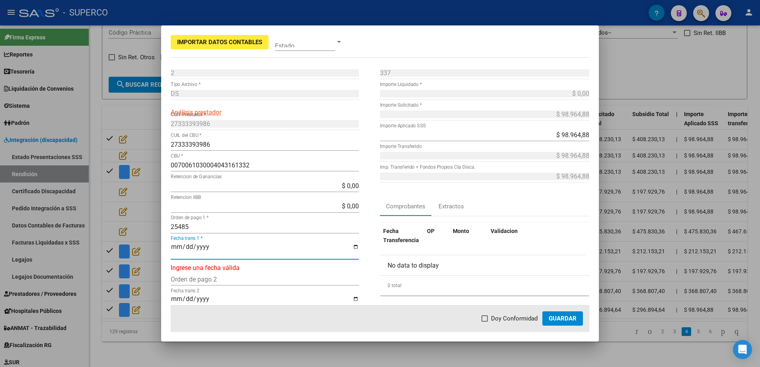
click at [177, 251] on input "Fecha trans 1 *" at bounding box center [265, 251] width 188 height 14
type input "[DATE]"
drag, startPoint x: 489, startPoint y: 316, endPoint x: 497, endPoint y: 317, distance: 8.4
click at [488, 316] on span at bounding box center [485, 319] width 6 height 6
click at [485, 322] on input "Doy Conformidad" at bounding box center [485, 322] width 0 height 0
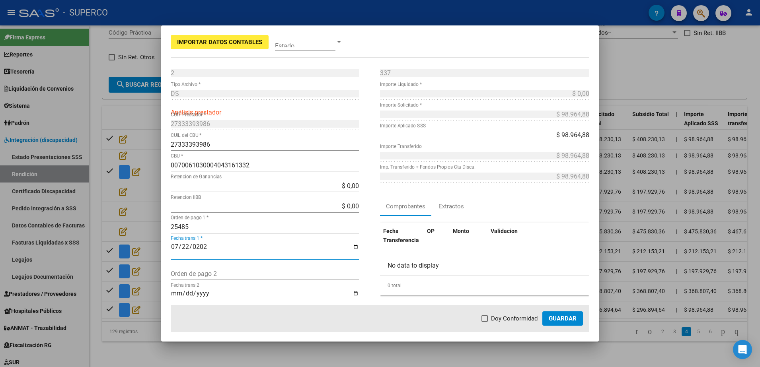
checkbox input "true"
click at [564, 317] on span "Guardar" at bounding box center [563, 318] width 28 height 7
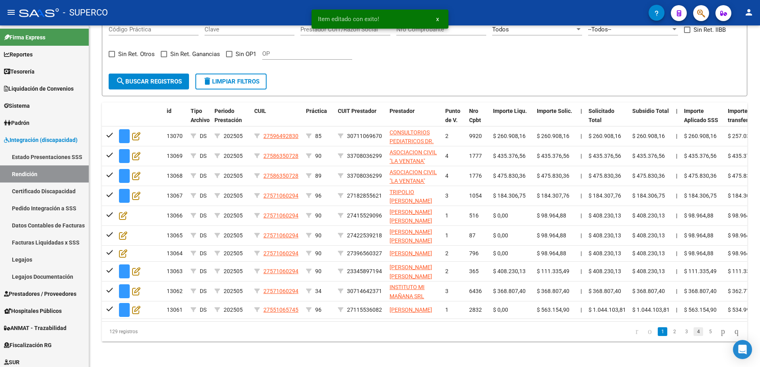
click at [694, 336] on link "4" at bounding box center [699, 332] width 10 height 9
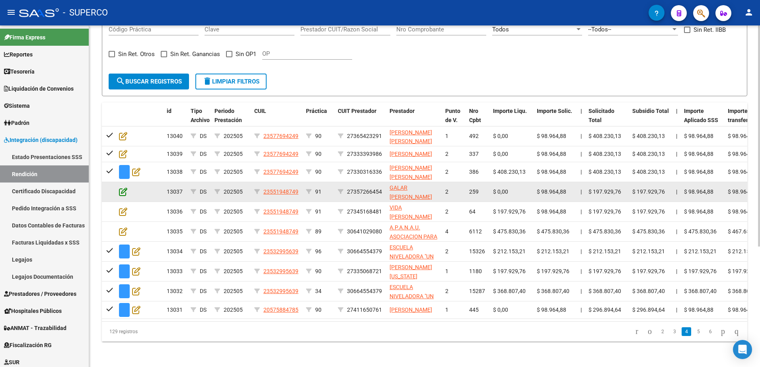
click at [122, 193] on icon at bounding box center [123, 192] width 8 height 9
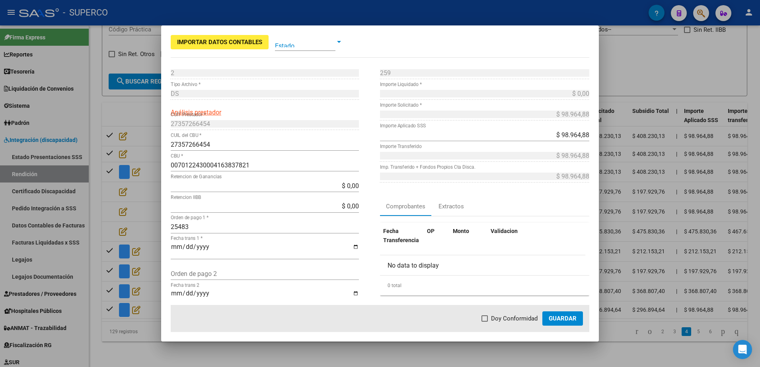
click at [231, 247] on input "Fecha trans 1 *" at bounding box center [265, 251] width 188 height 14
type input "[DATE]"
click at [488, 320] on span at bounding box center [485, 319] width 6 height 6
click at [485, 322] on input "Doy Conformidad" at bounding box center [485, 322] width 0 height 0
checkbox input "true"
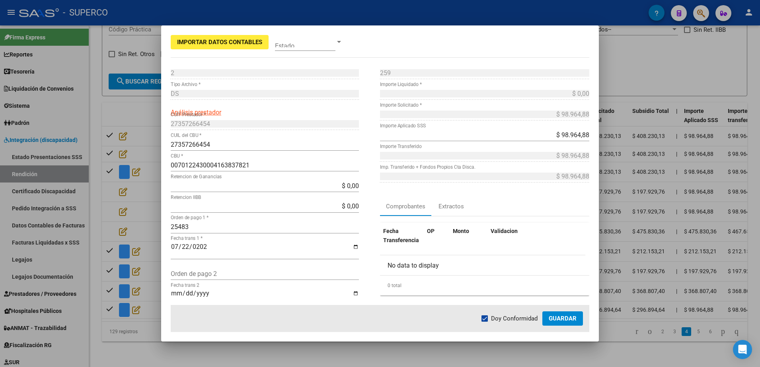
click at [554, 320] on span "Guardar" at bounding box center [563, 318] width 28 height 7
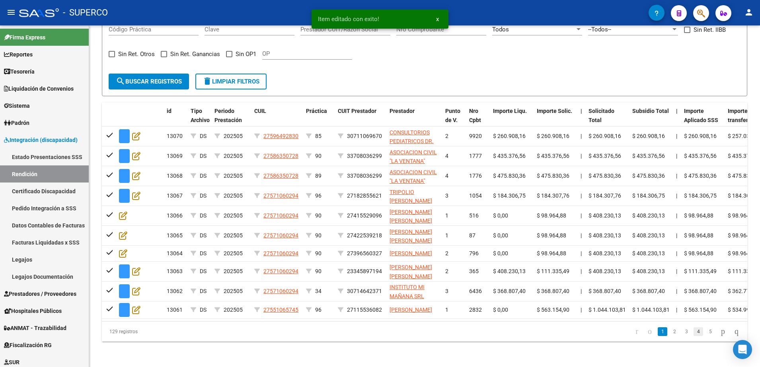
click at [694, 336] on link "4" at bounding box center [699, 332] width 10 height 9
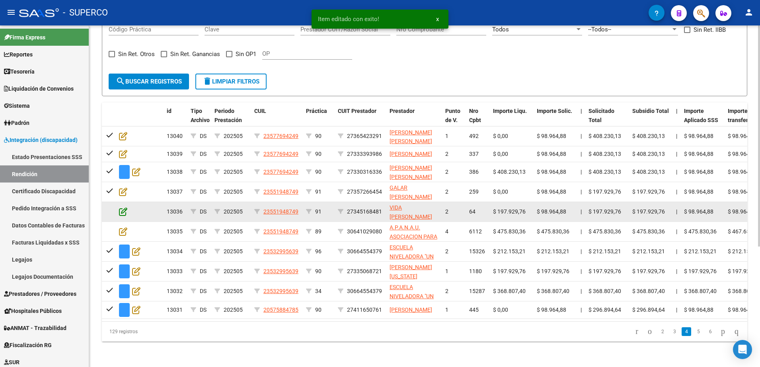
click at [121, 207] on icon at bounding box center [123, 211] width 8 height 9
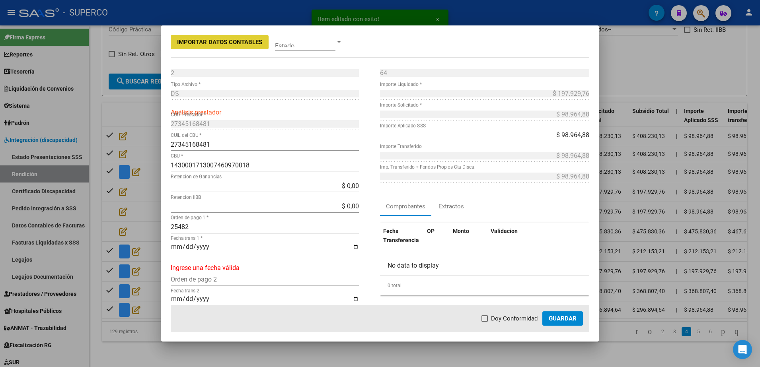
click at [174, 246] on input "Fecha trans 1 *" at bounding box center [265, 251] width 188 height 14
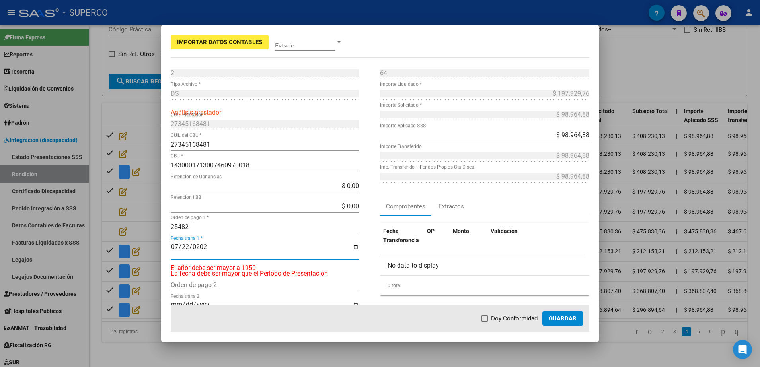
type input "[DATE]"
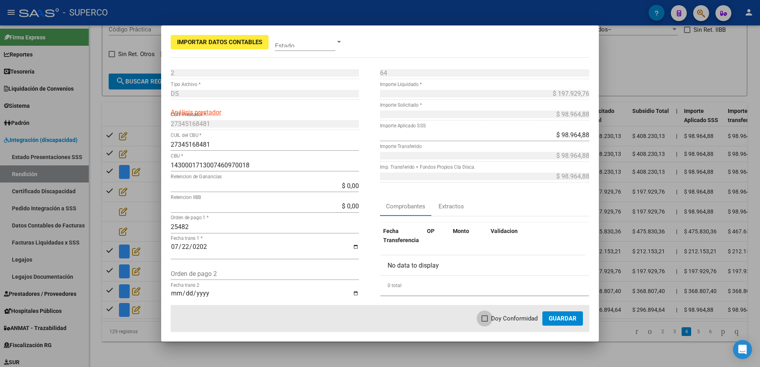
drag, startPoint x: 489, startPoint y: 317, endPoint x: 547, endPoint y: 328, distance: 58.3
click at [490, 318] on label "Doy Conformidad" at bounding box center [510, 319] width 56 height 10
click at [485, 322] on input "Doy Conformidad" at bounding box center [485, 322] width 0 height 0
checkbox input "true"
click at [552, 324] on button "Guardar" at bounding box center [563, 319] width 41 height 14
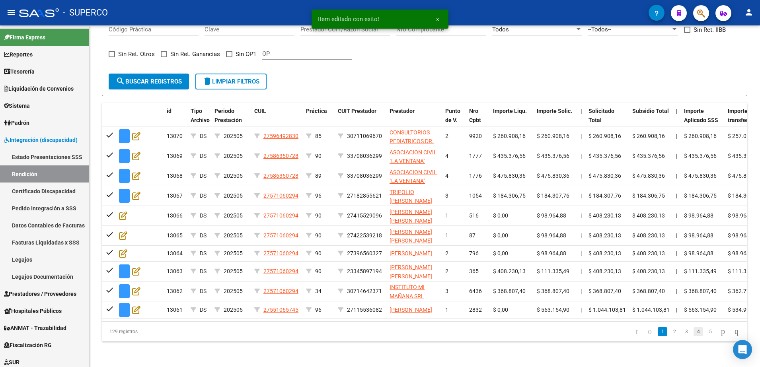
click at [694, 336] on link "4" at bounding box center [699, 332] width 10 height 9
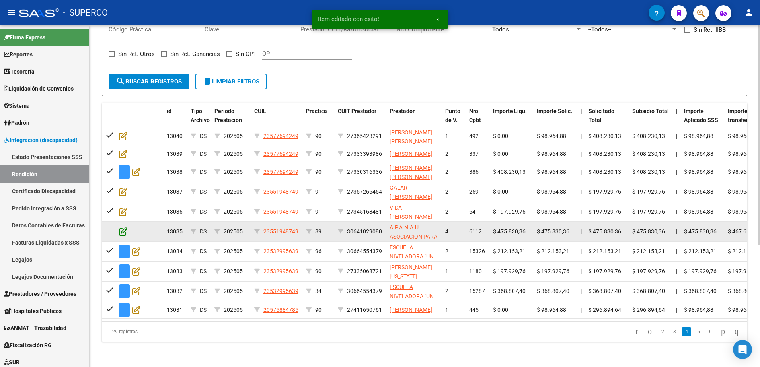
click at [124, 227] on icon at bounding box center [123, 231] width 8 height 9
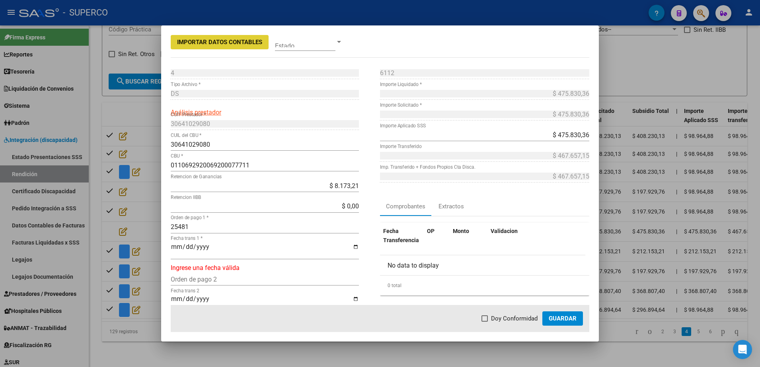
click at [177, 248] on input "Fecha trans 1 *" at bounding box center [265, 251] width 188 height 14
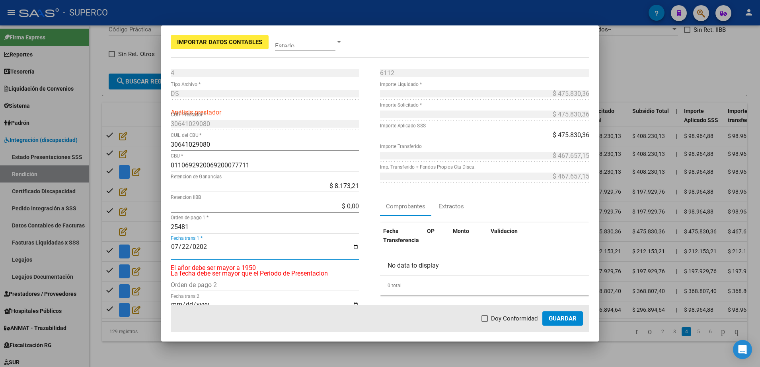
type input "[DATE]"
click at [486, 319] on span at bounding box center [485, 319] width 6 height 6
click at [485, 322] on input "Doy Conformidad" at bounding box center [485, 322] width 0 height 0
checkbox input "true"
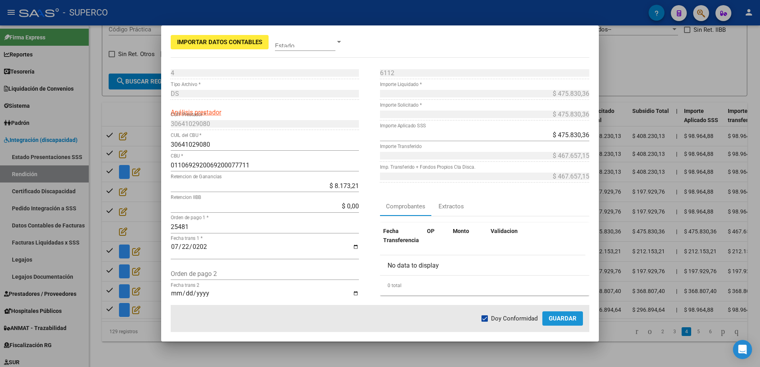
click at [562, 322] on button "Guardar" at bounding box center [563, 319] width 41 height 14
